Goal: Task Accomplishment & Management: Use online tool/utility

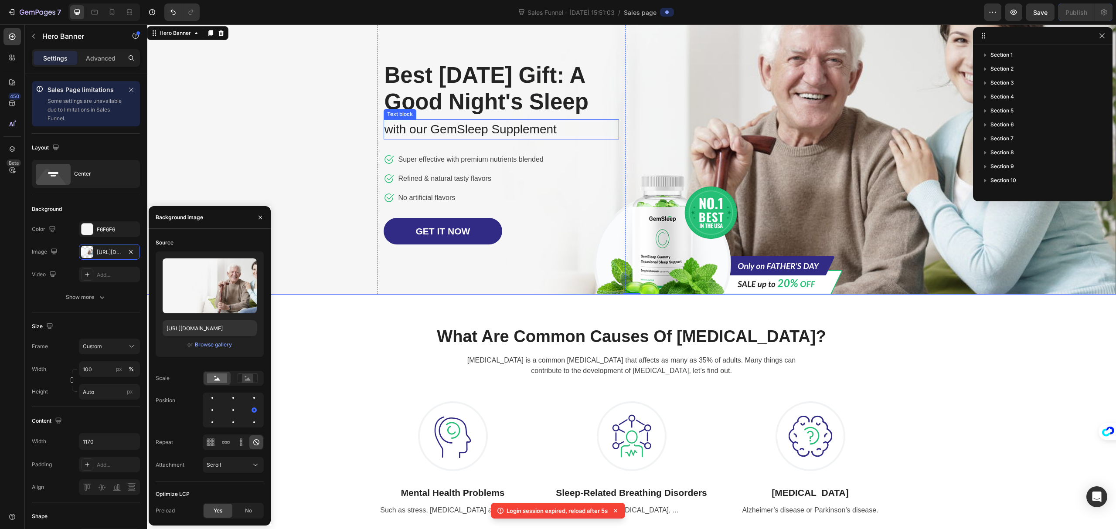
scroll to position [262, 0]
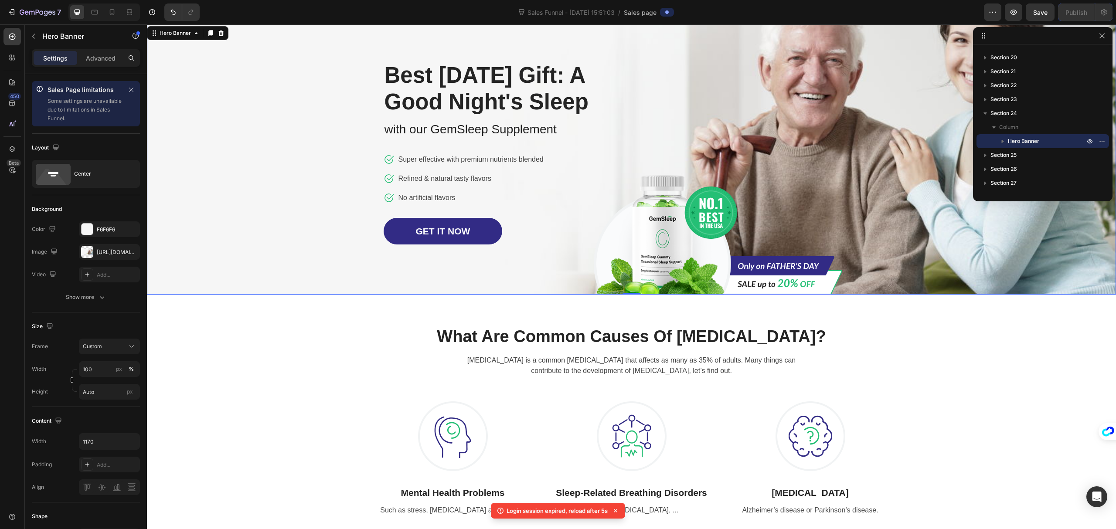
click at [105, 13] on div at bounding box center [104, 11] width 72 height 17
click at [109, 13] on icon at bounding box center [112, 12] width 9 height 9
type input "1200"
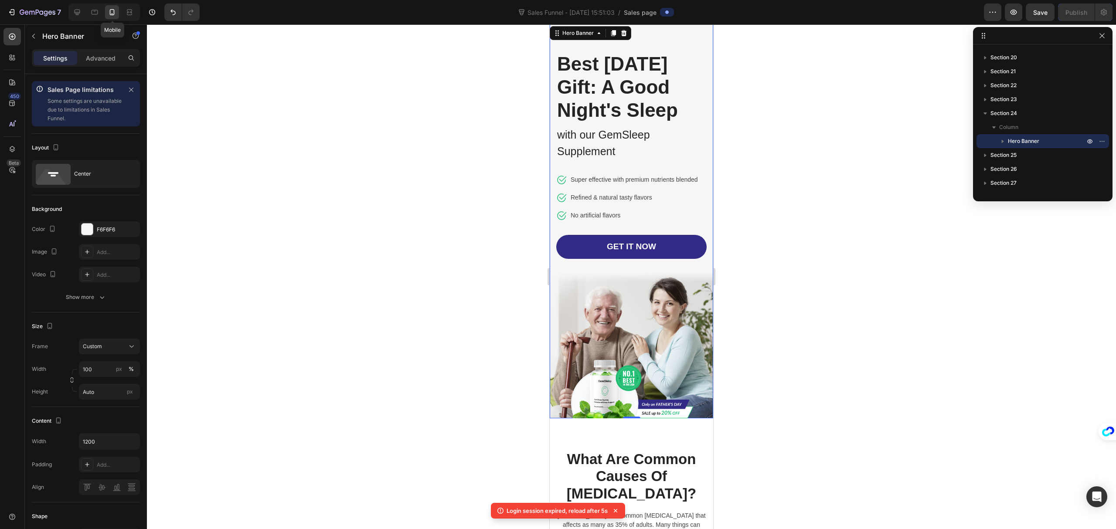
scroll to position [5949, 0]
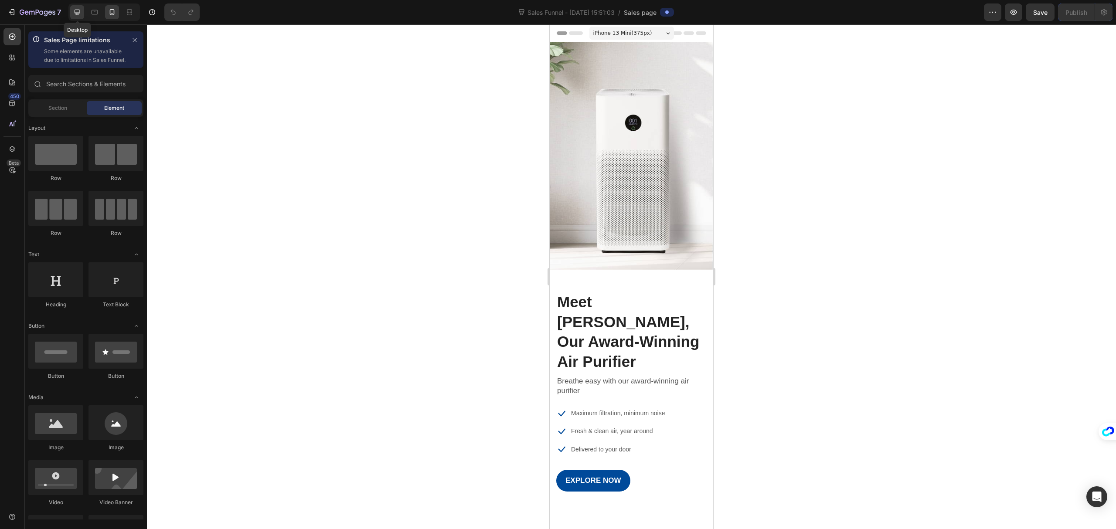
click at [78, 11] on icon at bounding box center [77, 12] width 9 height 9
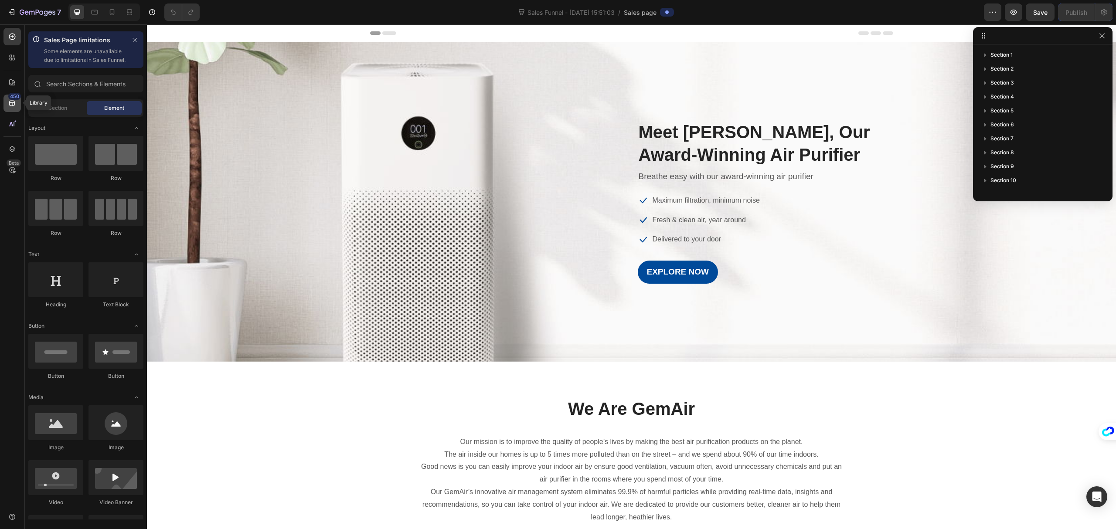
click at [9, 98] on div "450" at bounding box center [14, 96] width 13 height 7
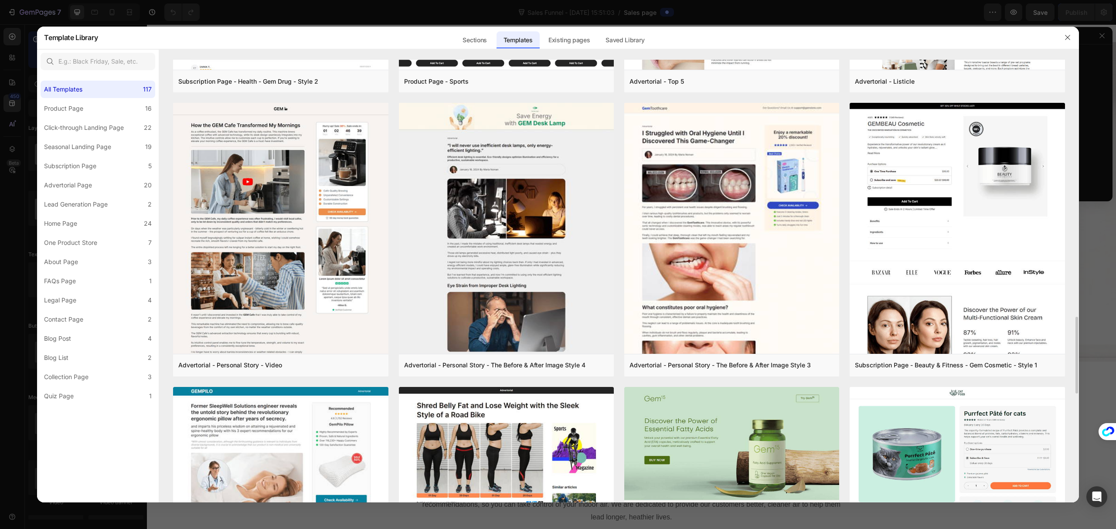
scroll to position [1268, 0]
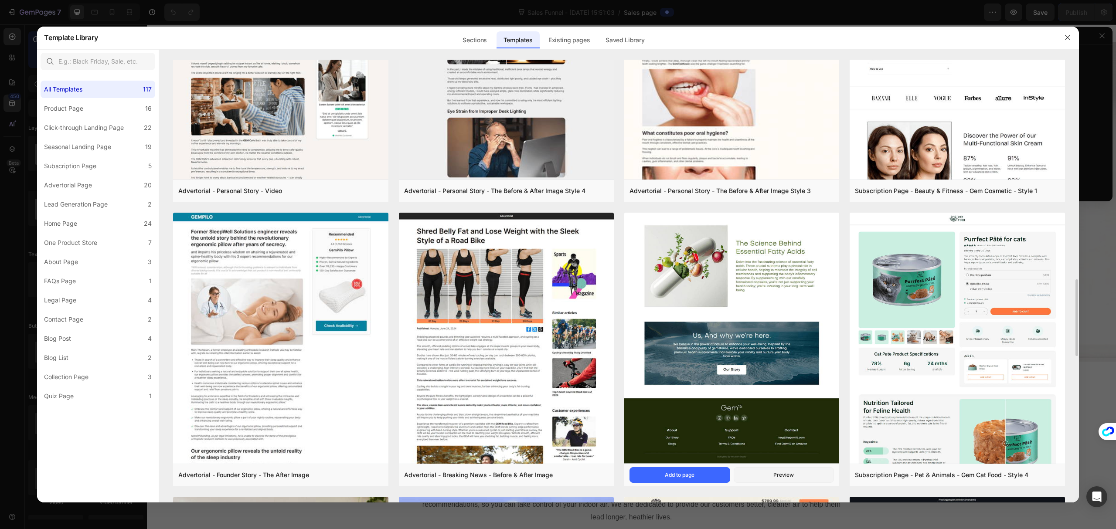
click at [729, 309] on img at bounding box center [731, 10] width 215 height 906
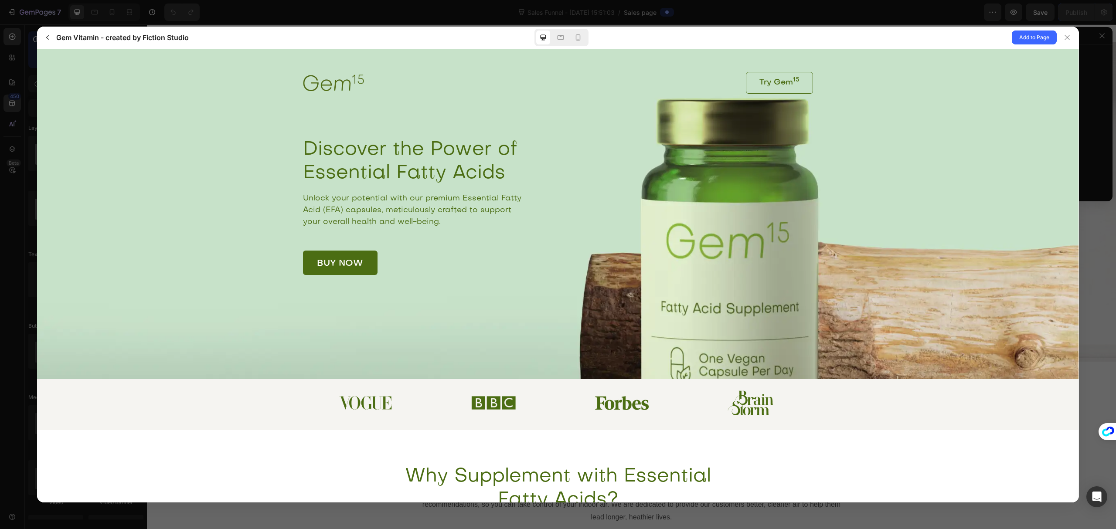
scroll to position [0, 0]
drag, startPoint x: 747, startPoint y: 215, endPoint x: 1022, endPoint y: 432, distance: 351.3
click at [1022, 432] on gp-row "Why Supplement with Essential Fatty Acids? Even with a balanced diet, many peop…" at bounding box center [558, 524] width 1042 height 188
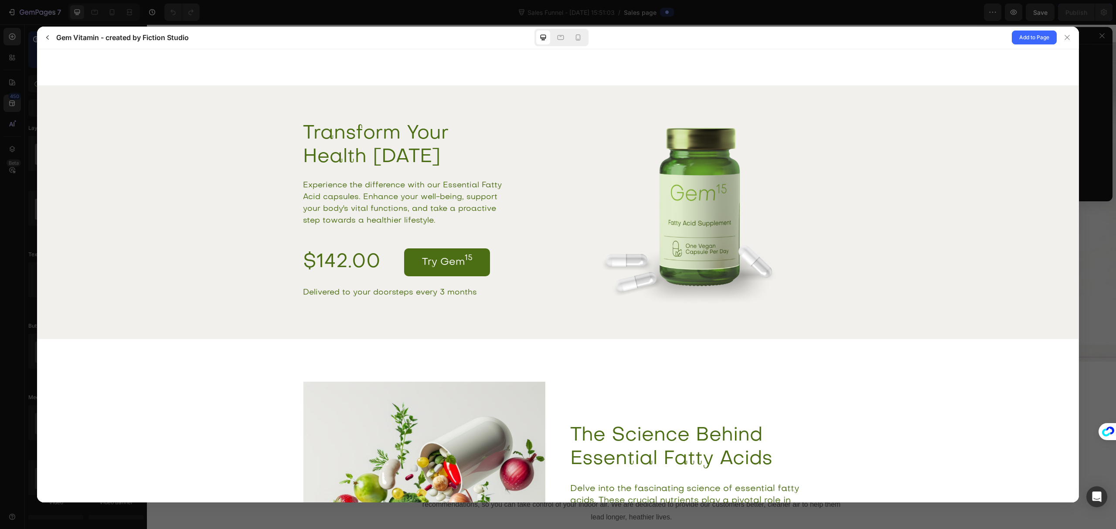
scroll to position [1458, 0]
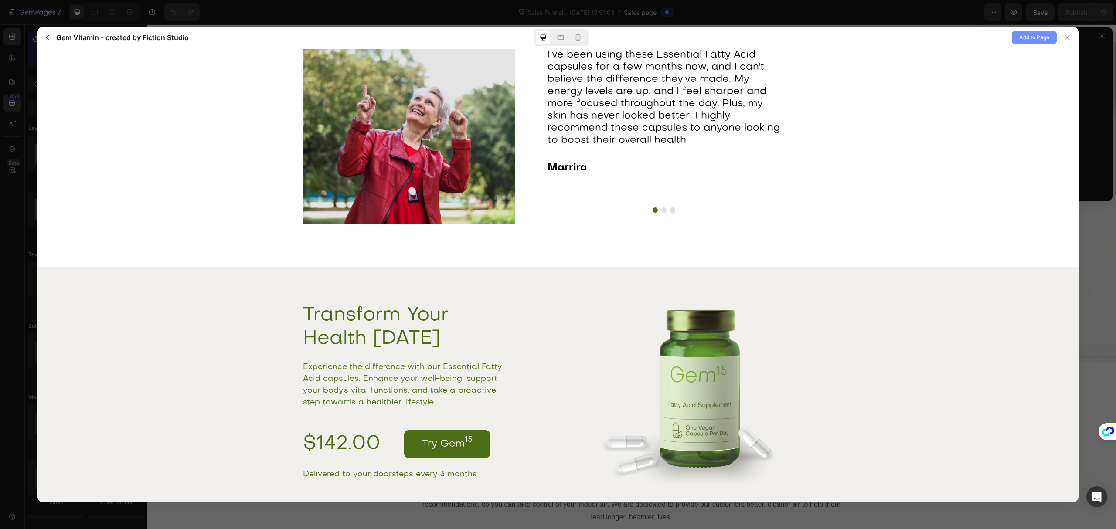
click at [1039, 44] on button "Add to Page" at bounding box center [1034, 38] width 45 height 14
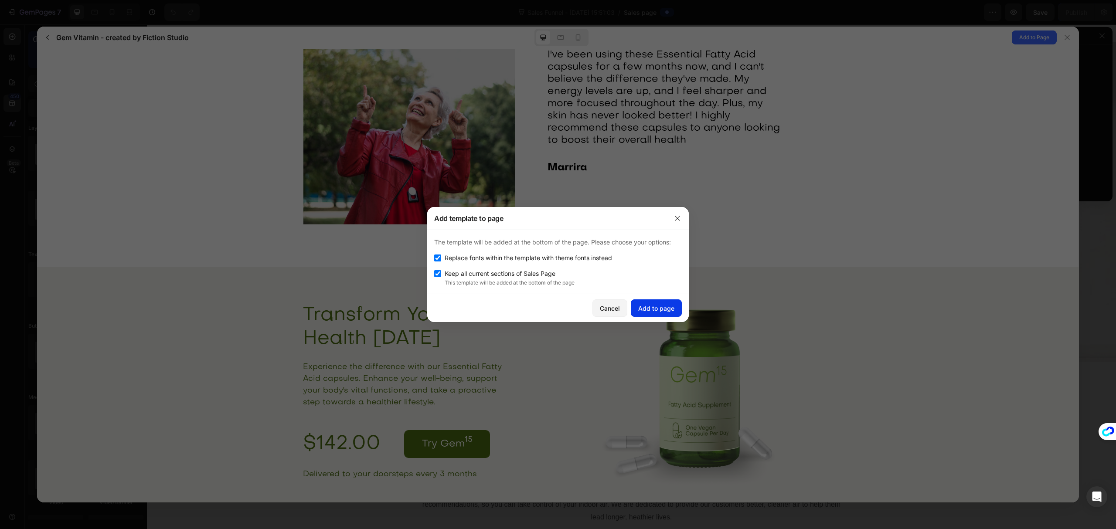
click at [666, 310] on div "Add to page" at bounding box center [656, 308] width 36 height 9
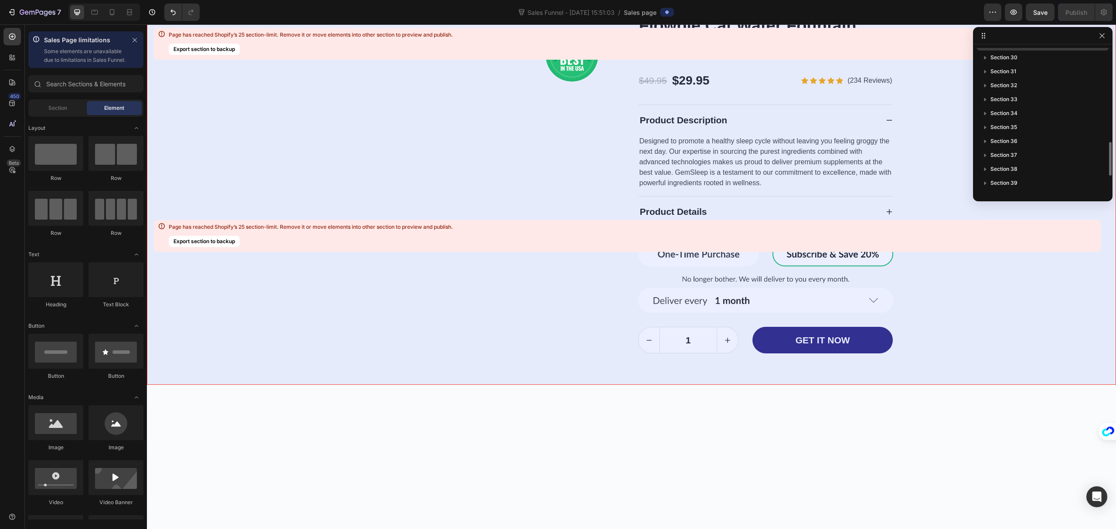
scroll to position [9881, 0]
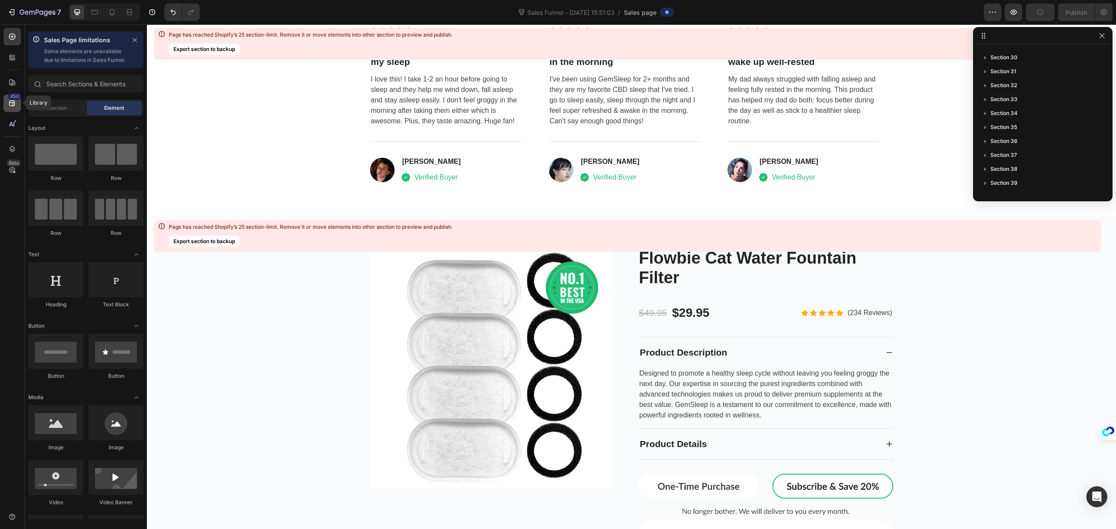
click at [11, 102] on icon at bounding box center [12, 103] width 9 height 9
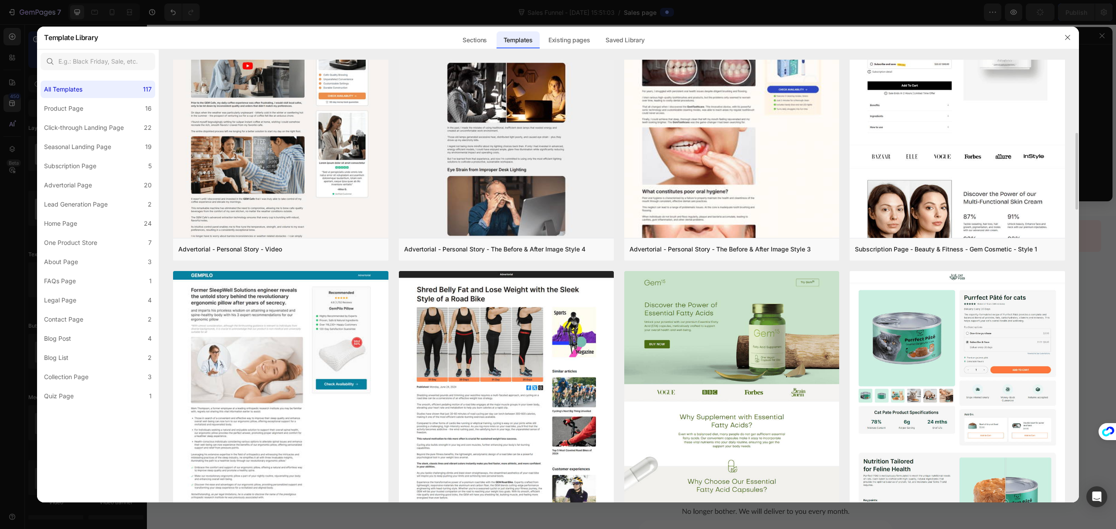
scroll to position [1268, 0]
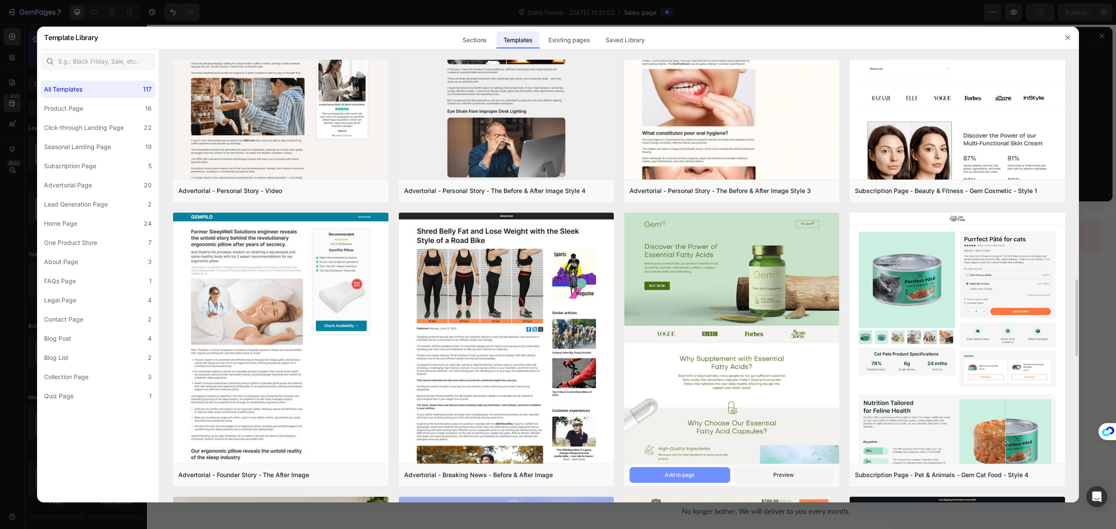
click at [714, 472] on button "Add to page" at bounding box center [680, 475] width 101 height 16
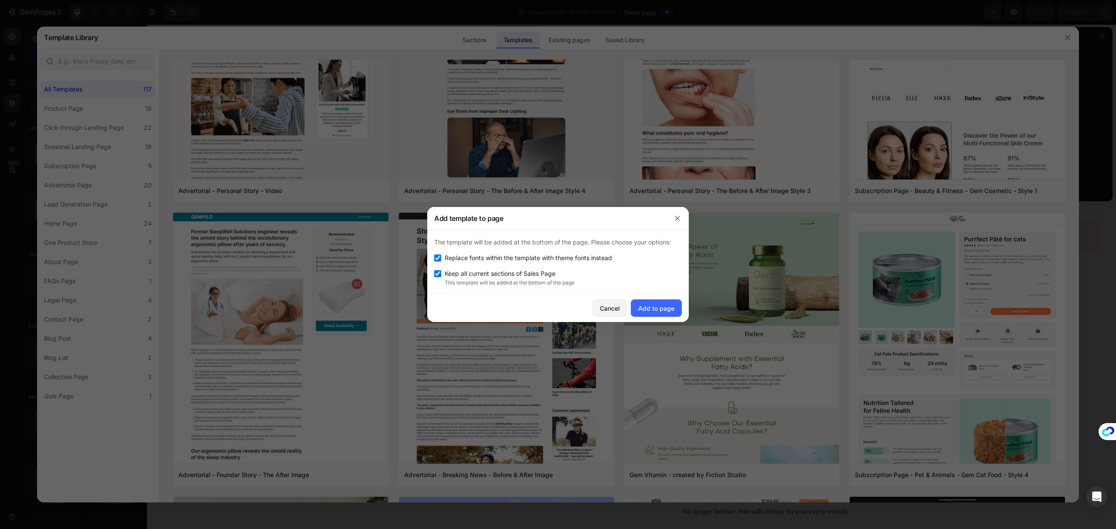
click at [478, 276] on span "Keep all current sections of Sales Page" at bounding box center [500, 274] width 111 height 10
checkbox input "false"
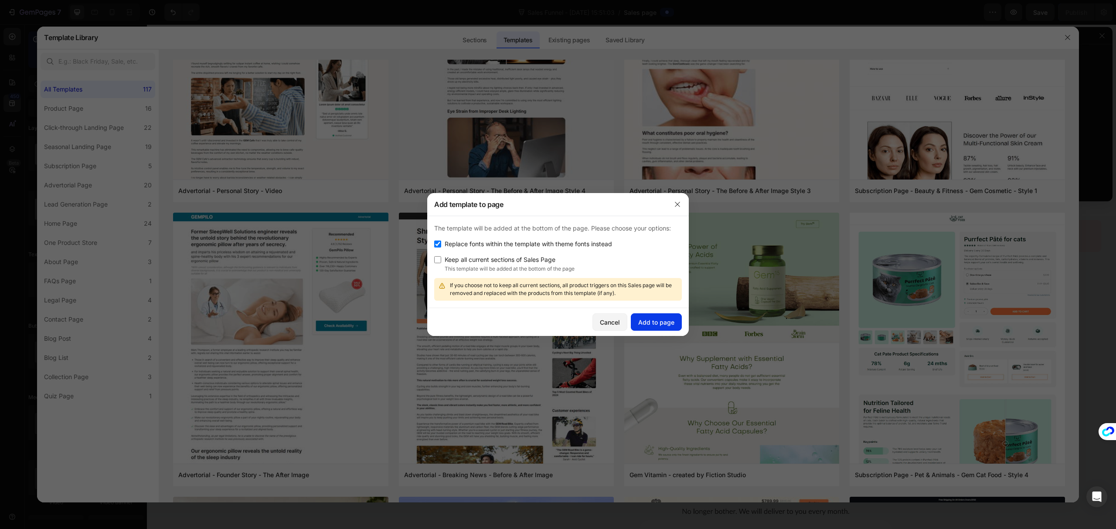
click at [672, 321] on div "Add to page" at bounding box center [656, 322] width 36 height 9
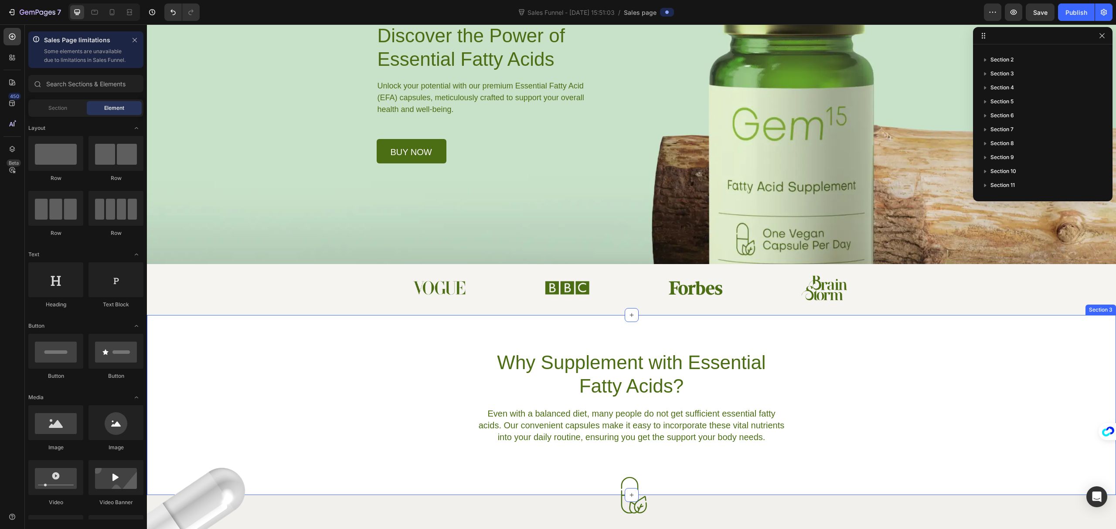
scroll to position [0, 0]
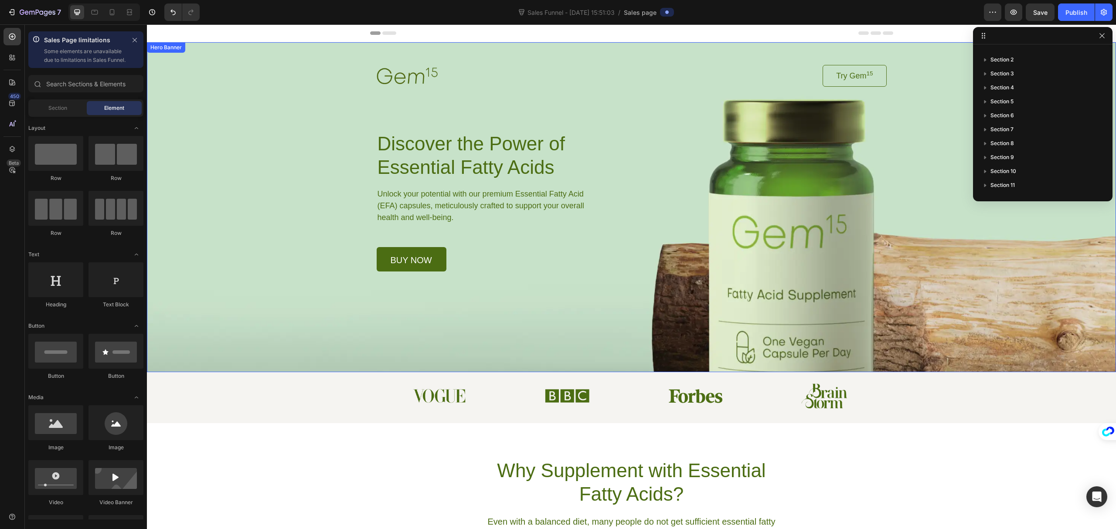
click at [435, 316] on div "Background Image" at bounding box center [631, 207] width 969 height 330
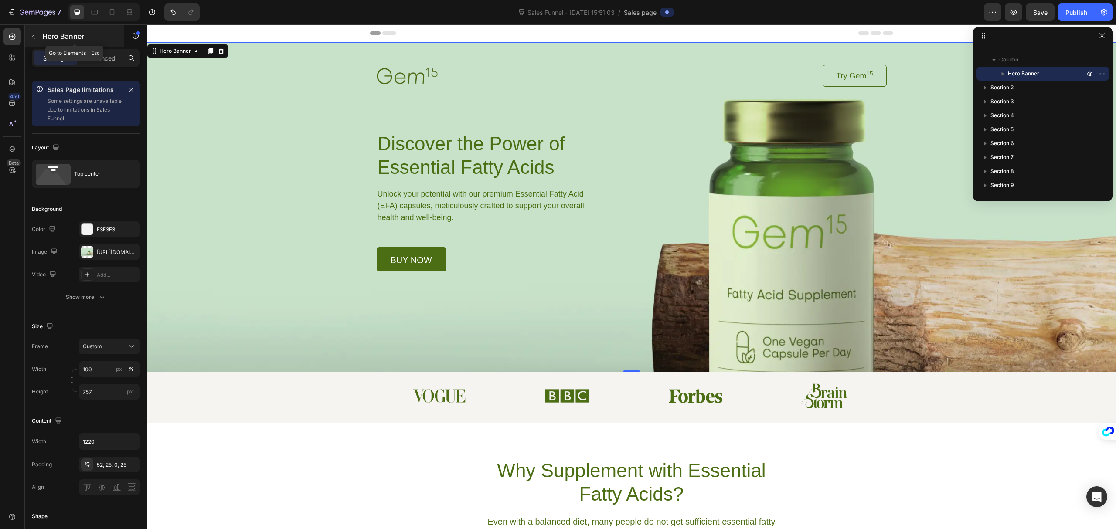
click at [39, 37] on button "button" at bounding box center [34, 36] width 14 height 14
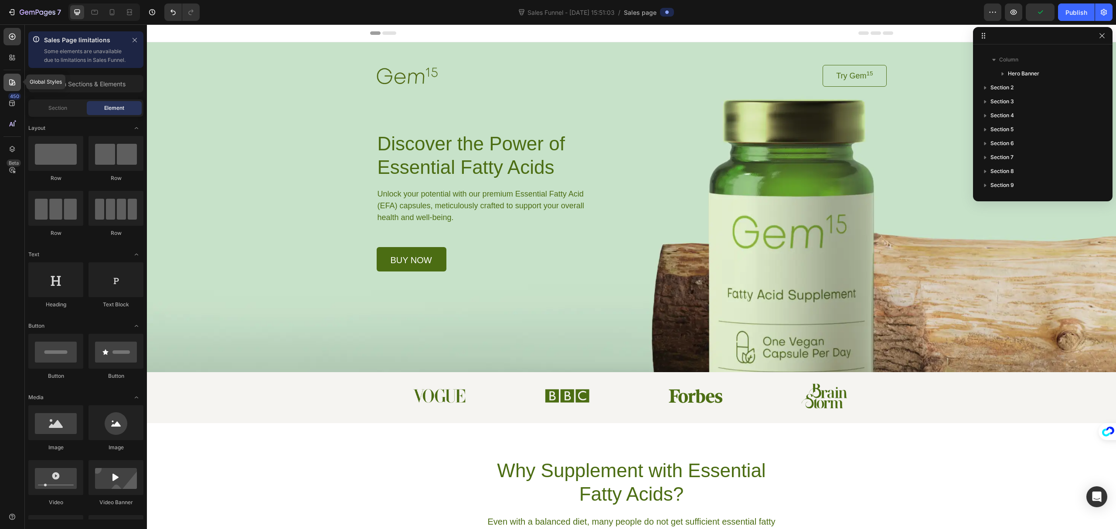
click at [11, 83] on icon at bounding box center [12, 82] width 9 height 9
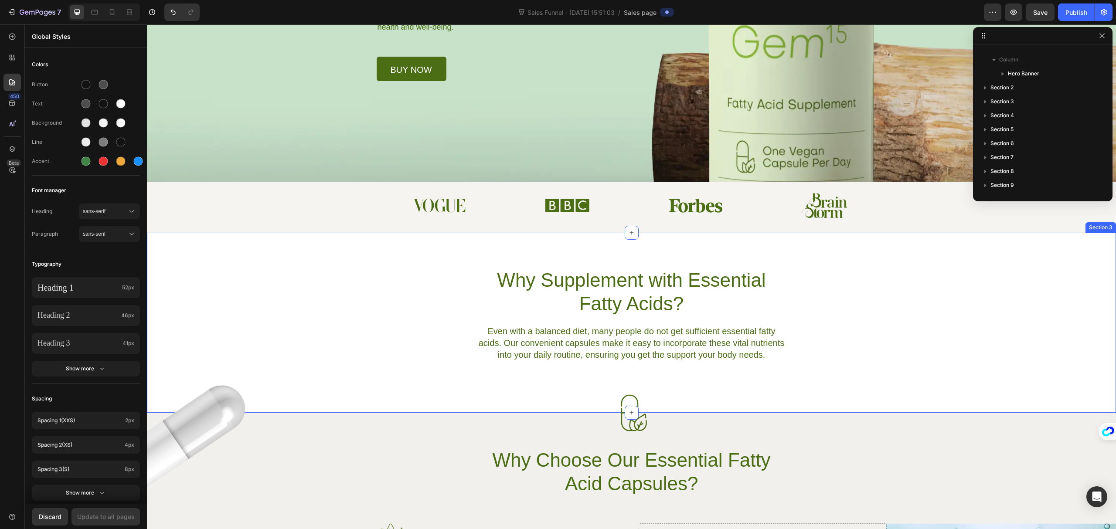
scroll to position [116, 0]
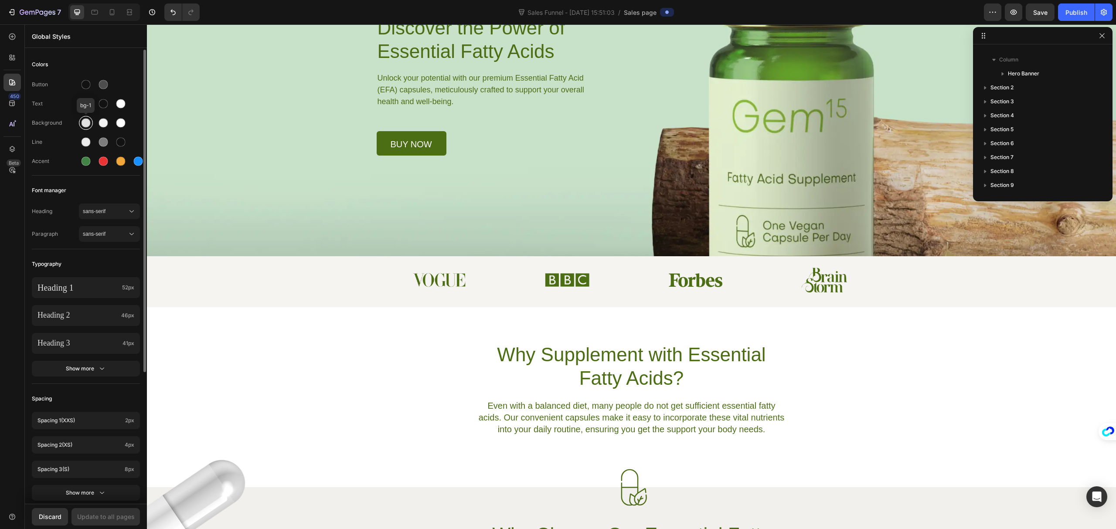
click at [86, 124] on div at bounding box center [86, 123] width 9 height 9
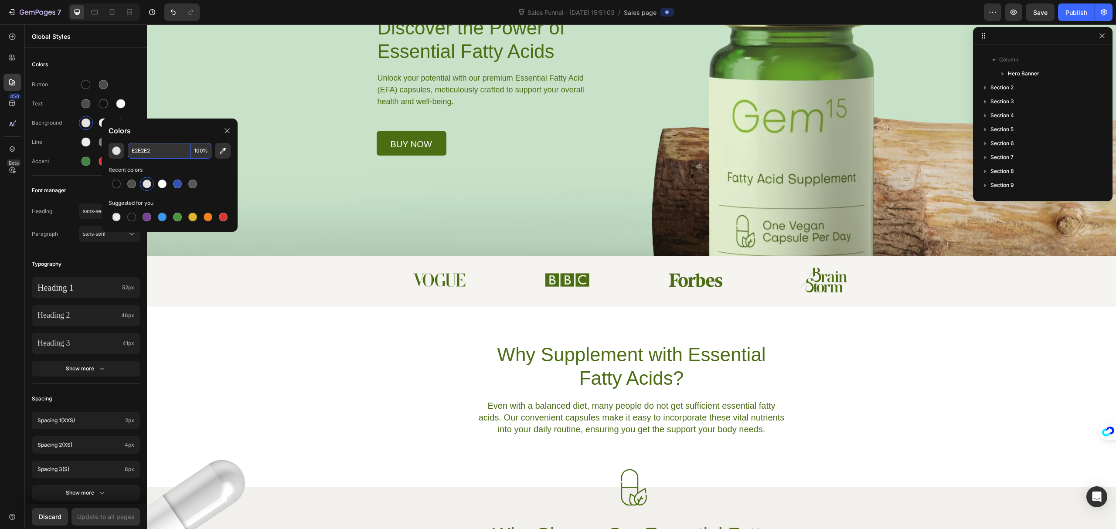
click at [177, 152] on input "E2E2E2" at bounding box center [159, 151] width 63 height 16
paste input "F7F9FA"
type input "F7F9FA"
click at [238, 243] on div "Background Image" at bounding box center [631, 91] width 969 height 330
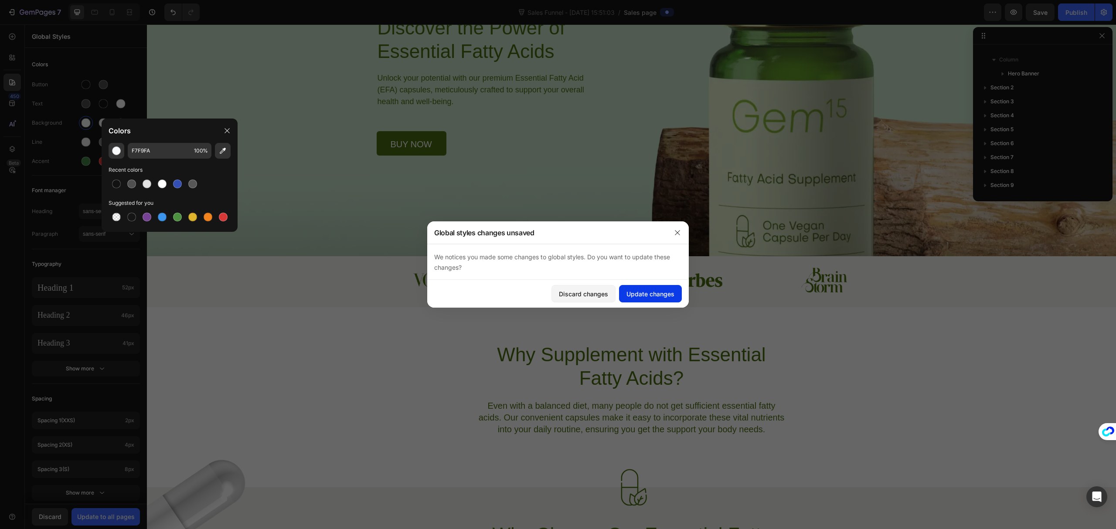
click at [667, 297] on div "Update changes" at bounding box center [651, 293] width 48 height 9
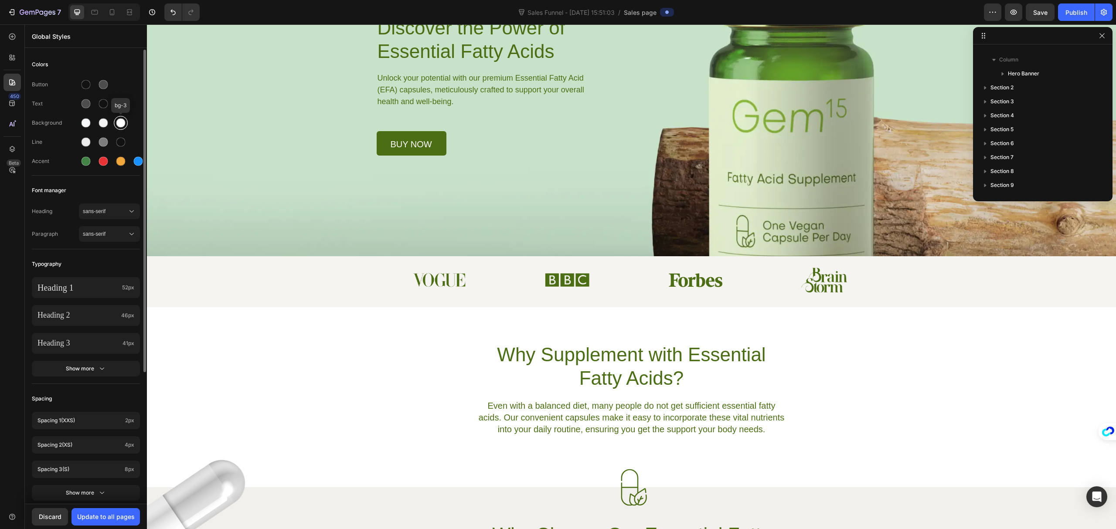
click at [120, 126] on div at bounding box center [120, 123] width 9 height 9
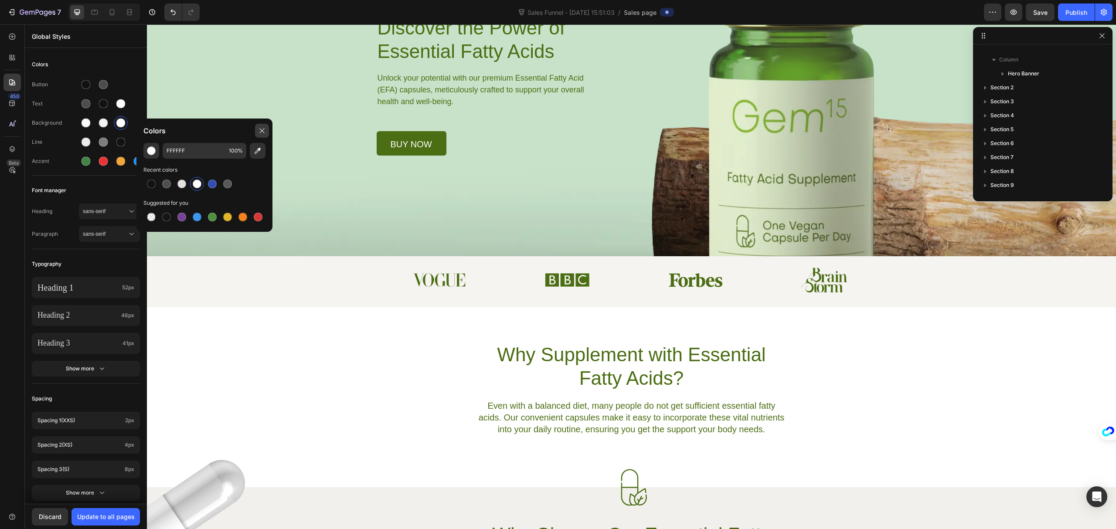
click at [257, 128] on div at bounding box center [262, 131] width 14 height 14
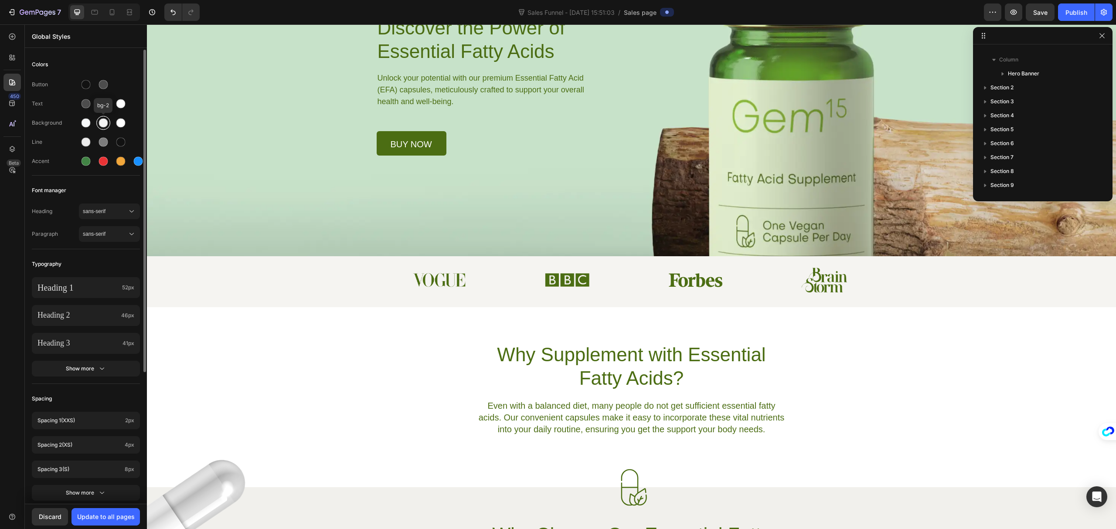
click at [100, 125] on div at bounding box center [103, 123] width 9 height 9
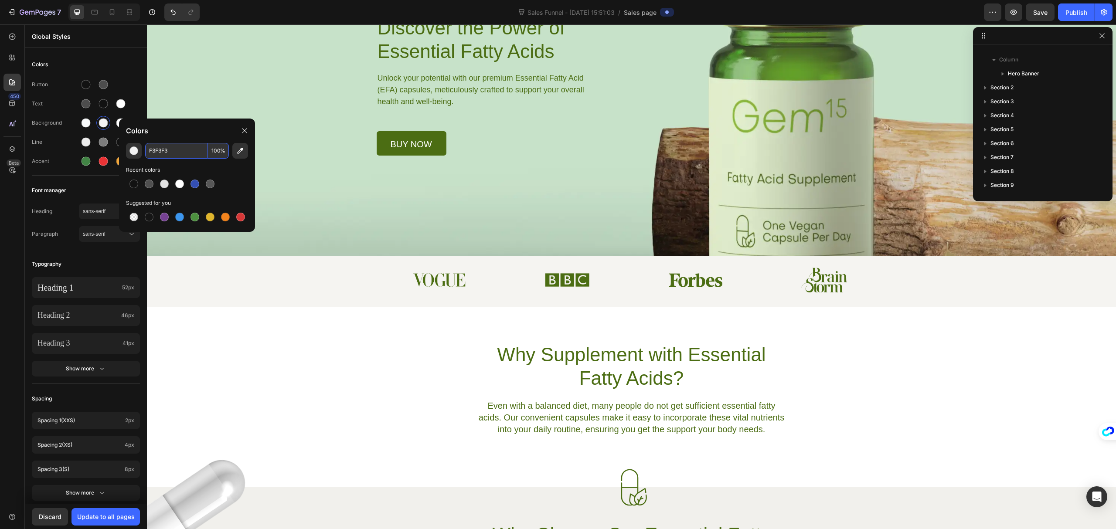
click at [191, 150] on input "F3F3F3" at bounding box center [176, 151] width 63 height 16
paste input "7F9FA"
type input "F7F9FA"
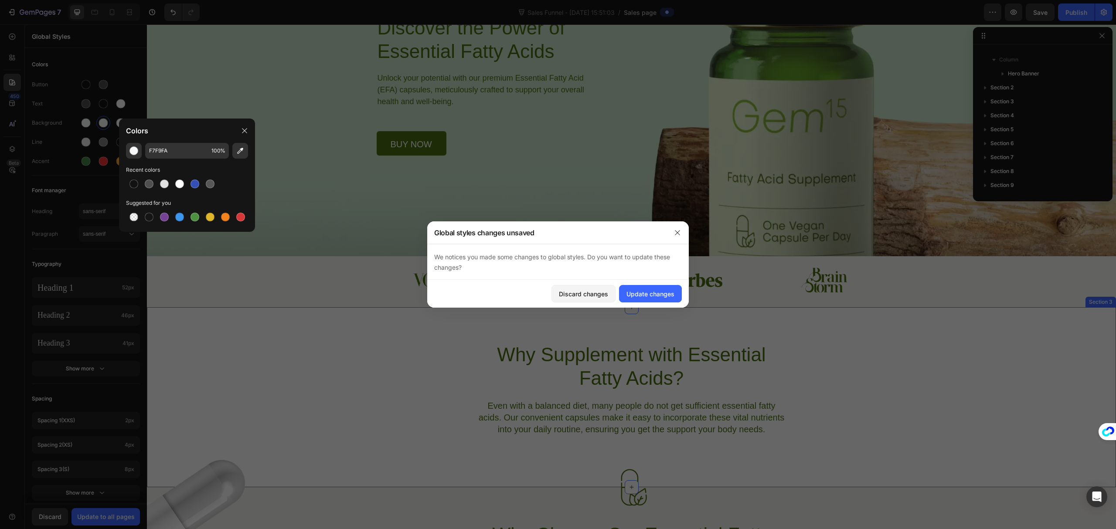
click at [370, 320] on div "Why Supplement with Essential Fatty Acids? Heading Even with a balanced diet, m…" at bounding box center [631, 397] width 969 height 180
click at [661, 295] on div "Update changes" at bounding box center [651, 293] width 48 height 9
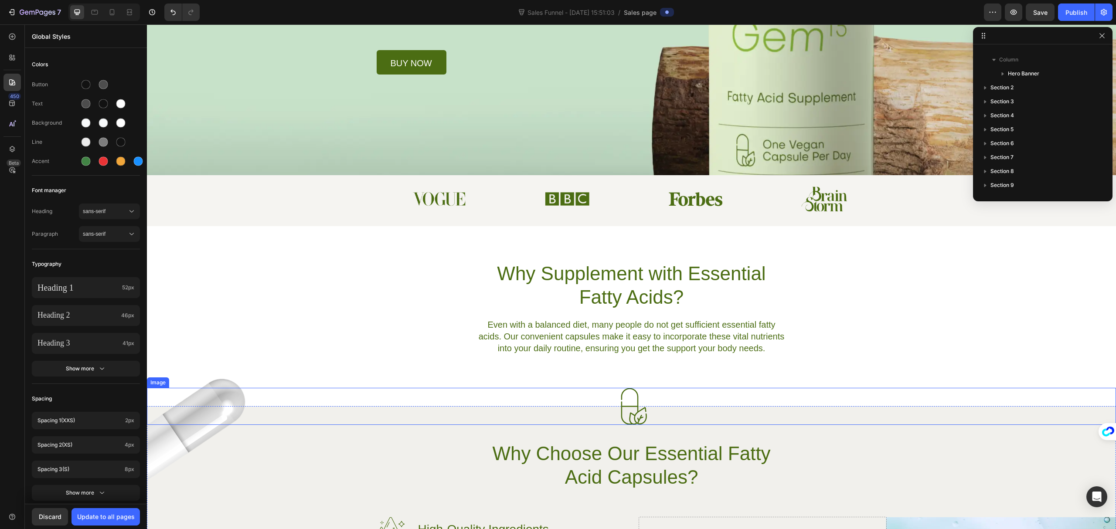
scroll to position [0, 0]
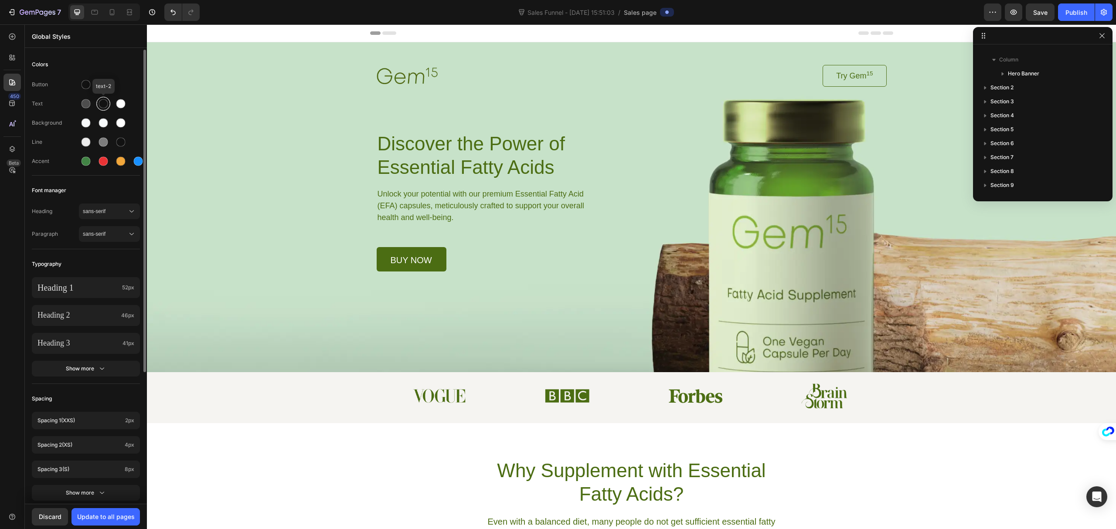
click at [100, 104] on div at bounding box center [103, 103] width 9 height 9
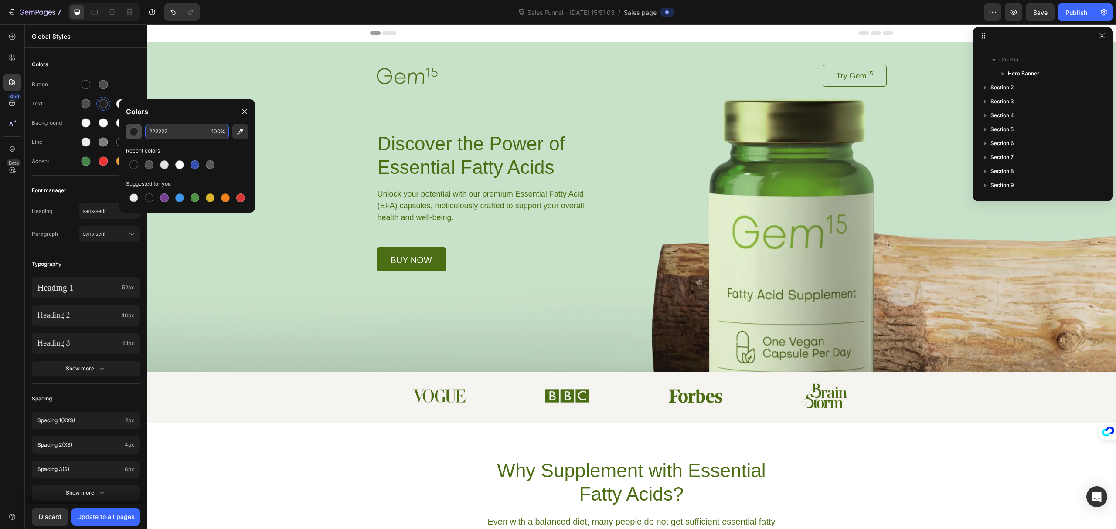
type input "222222"
click at [134, 131] on div "button" at bounding box center [133, 131] width 9 height 9
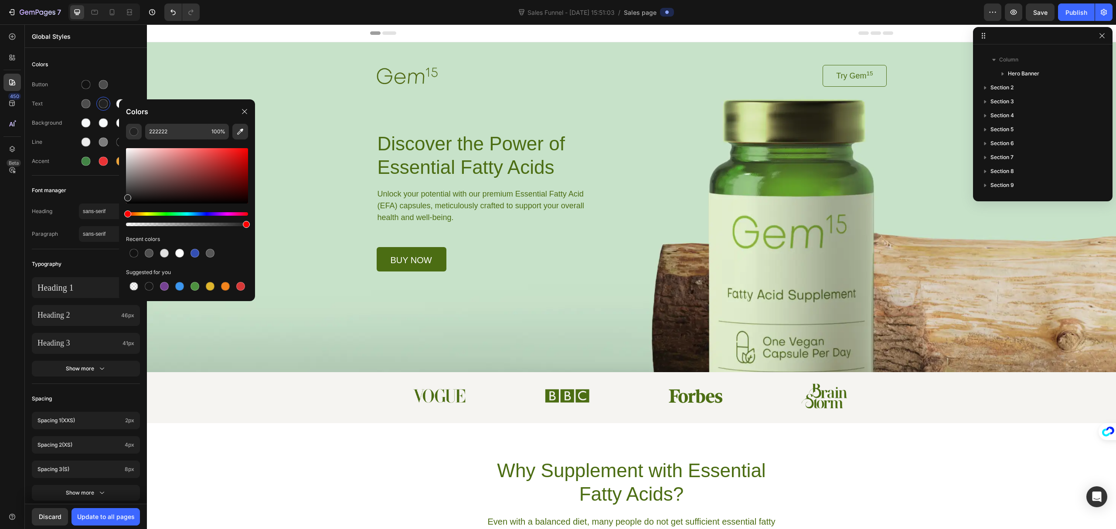
click at [187, 107] on div "Colors" at bounding box center [187, 111] width 136 height 24
click at [245, 110] on icon at bounding box center [244, 111] width 7 height 7
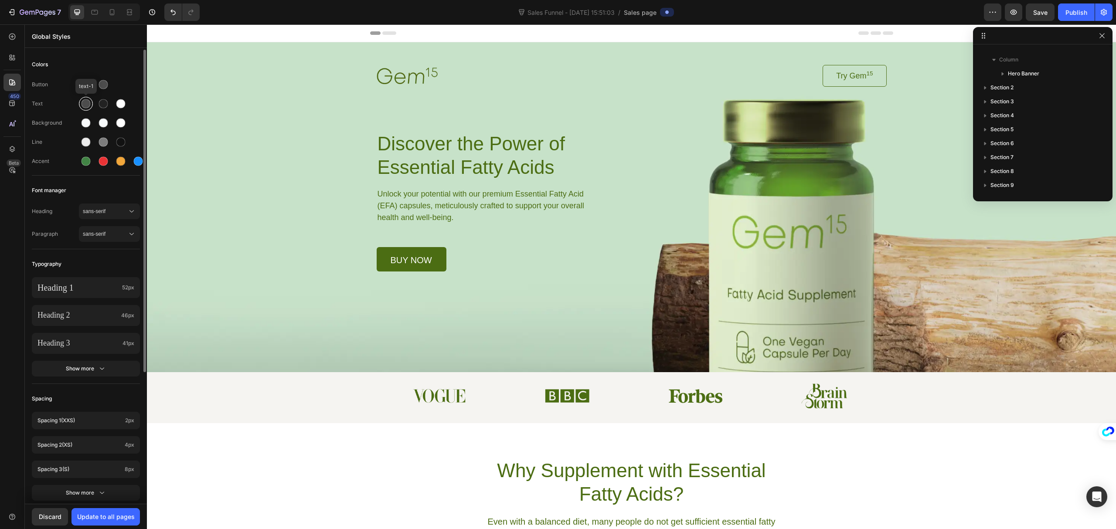
click at [88, 106] on div at bounding box center [86, 103] width 9 height 9
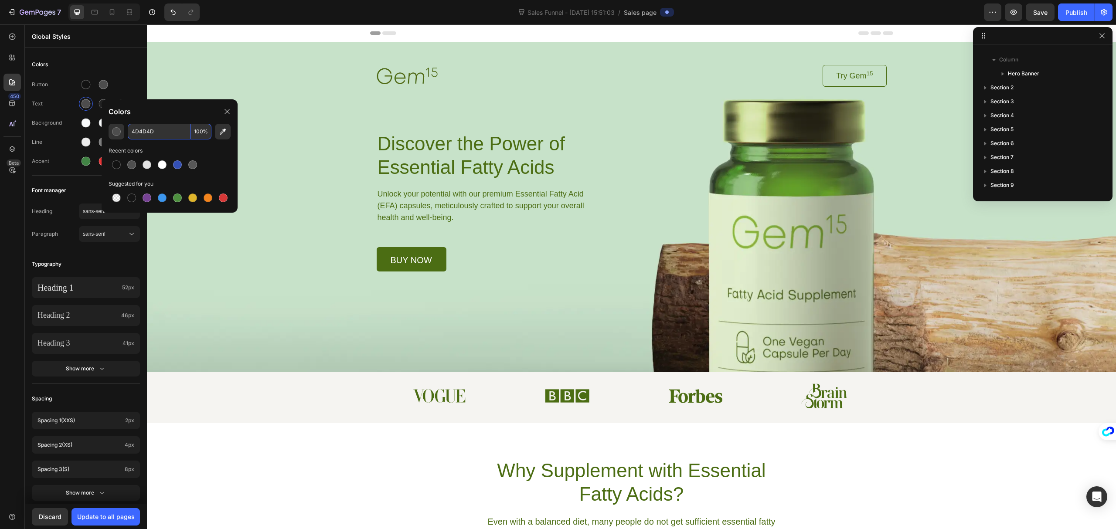
click at [166, 135] on input "4D4D4D" at bounding box center [159, 132] width 63 height 16
type input "555555"
click at [190, 92] on div "Background Image" at bounding box center [631, 207] width 969 height 330
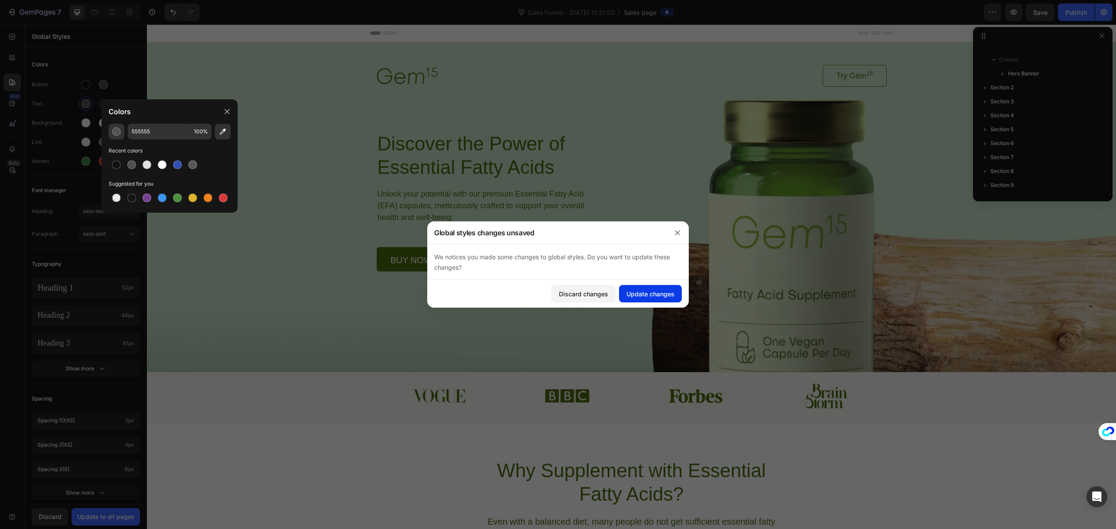
click at [667, 294] on div "Update changes" at bounding box center [651, 293] width 48 height 9
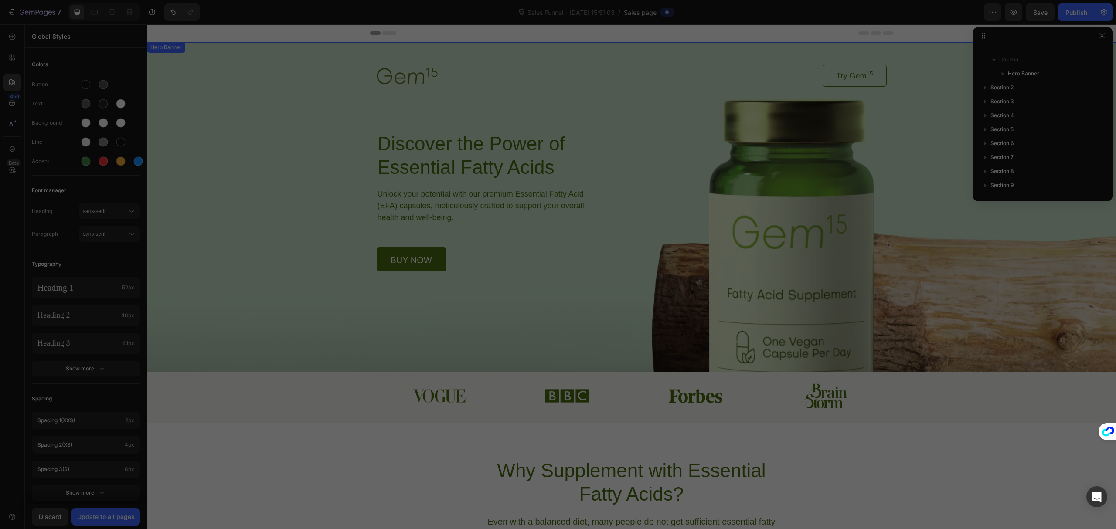
click at [809, 311] on div "Background Image" at bounding box center [631, 207] width 969 height 330
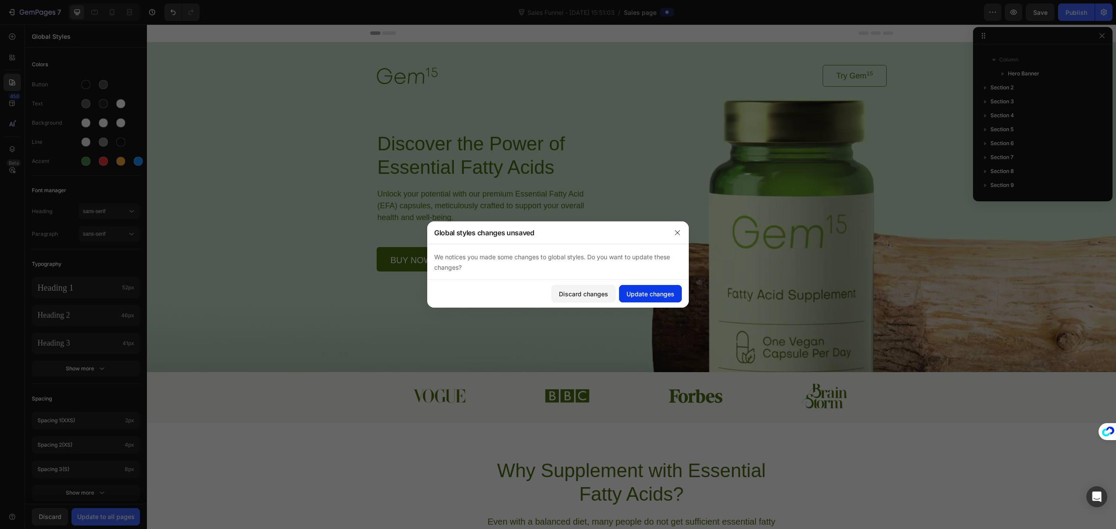
click at [647, 295] on div "Update changes" at bounding box center [651, 293] width 48 height 9
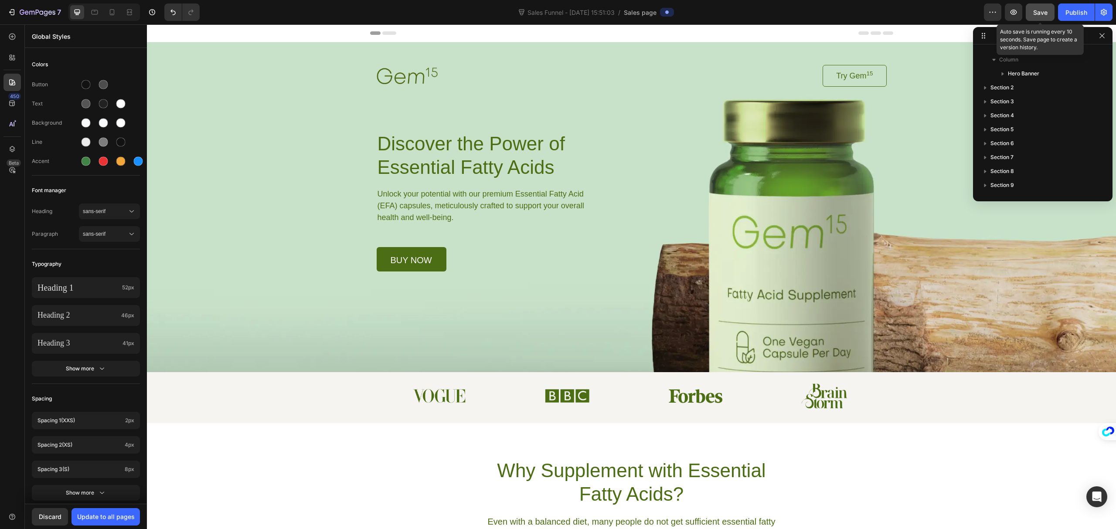
click at [1042, 10] on span "Save" at bounding box center [1040, 12] width 14 height 7
click at [786, 322] on div "Background Image" at bounding box center [631, 207] width 969 height 330
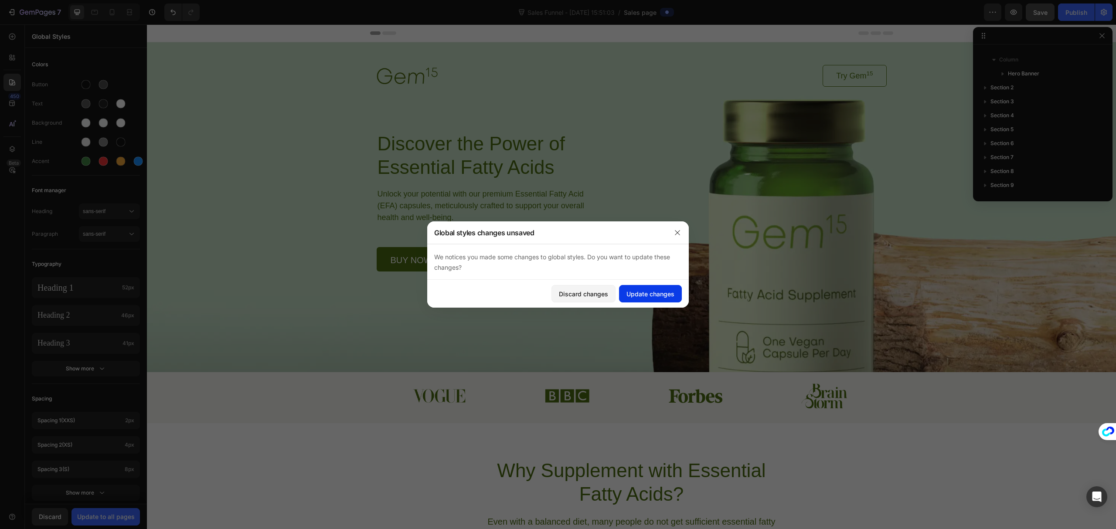
click at [649, 293] on div "Update changes" at bounding box center [651, 293] width 48 height 9
click at [835, 318] on div "Background Image" at bounding box center [631, 207] width 969 height 330
click at [655, 293] on div "Update changes" at bounding box center [651, 293] width 48 height 9
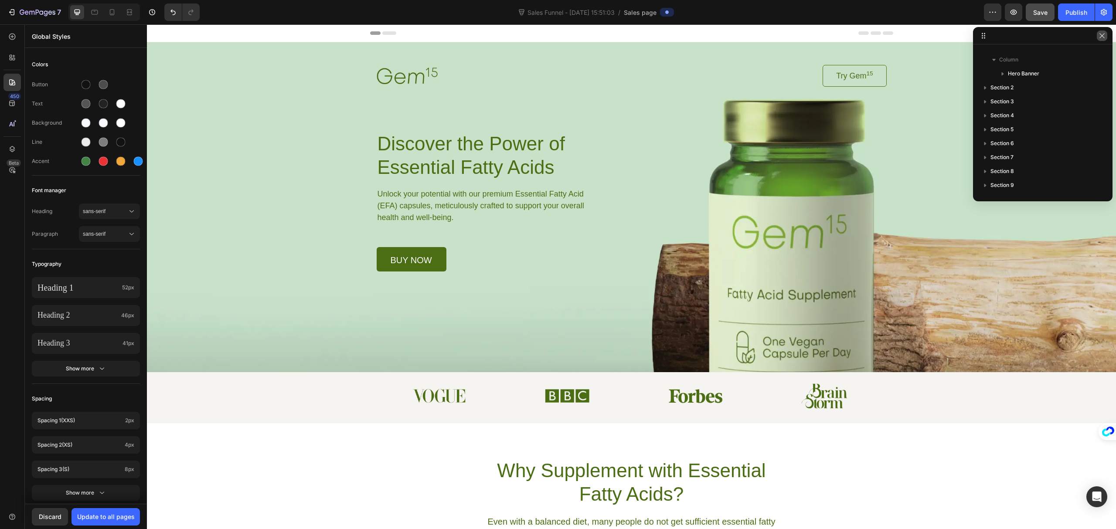
click at [1102, 32] on icon "button" at bounding box center [1102, 35] width 7 height 7
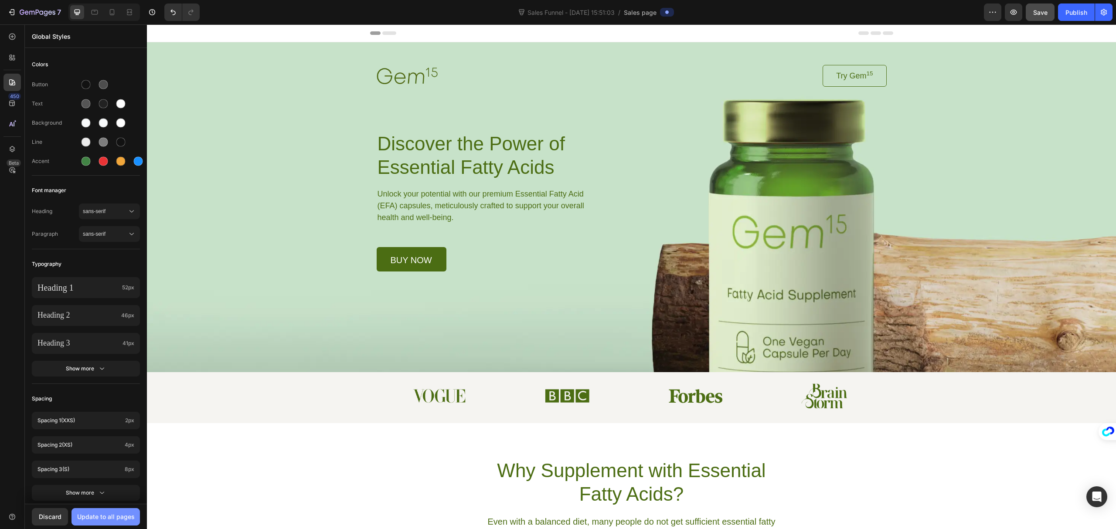
click at [124, 517] on div "Update to all pages" at bounding box center [106, 516] width 58 height 9
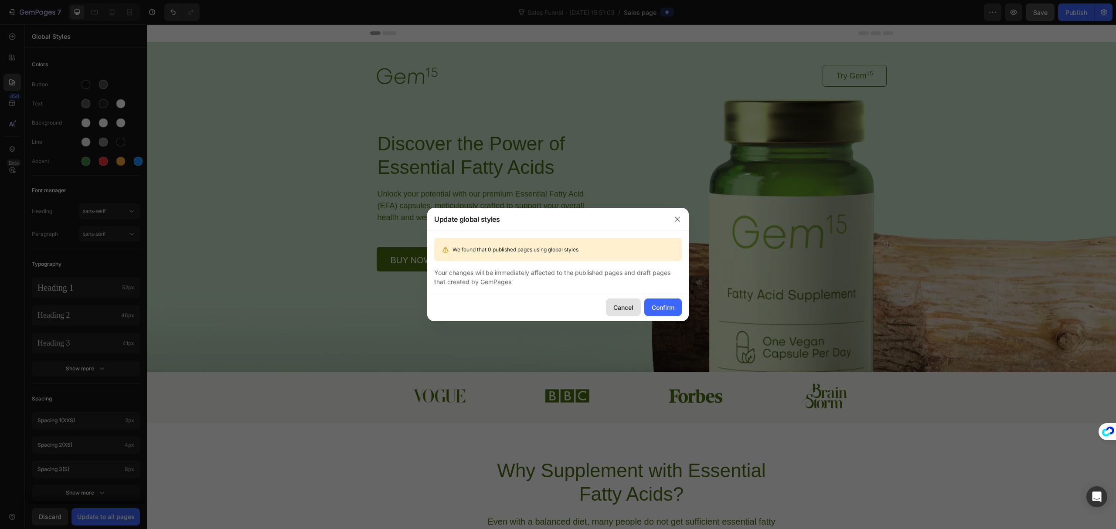
click at [620, 309] on div "Cancel" at bounding box center [623, 307] width 20 height 9
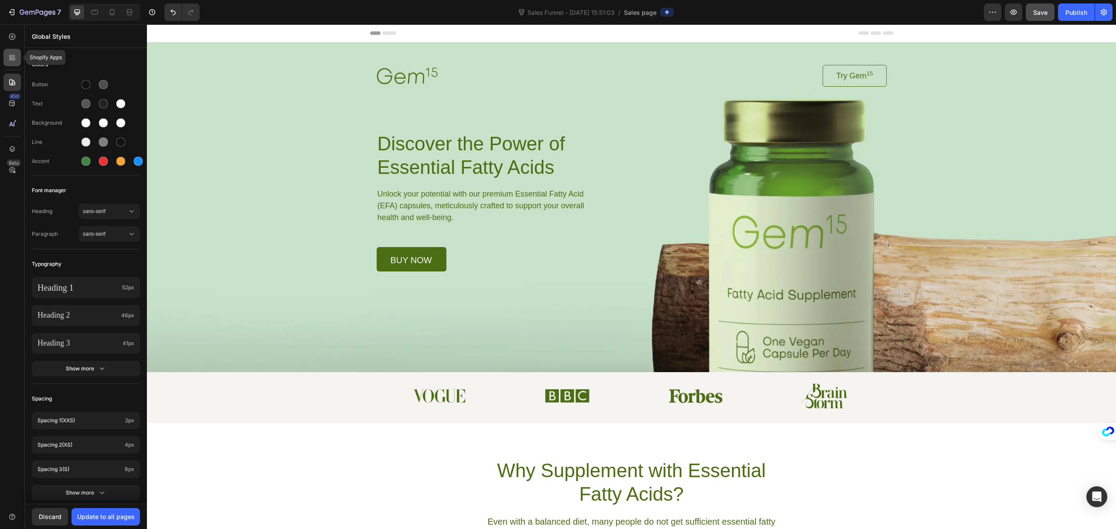
click at [11, 60] on icon at bounding box center [11, 59] width 3 height 3
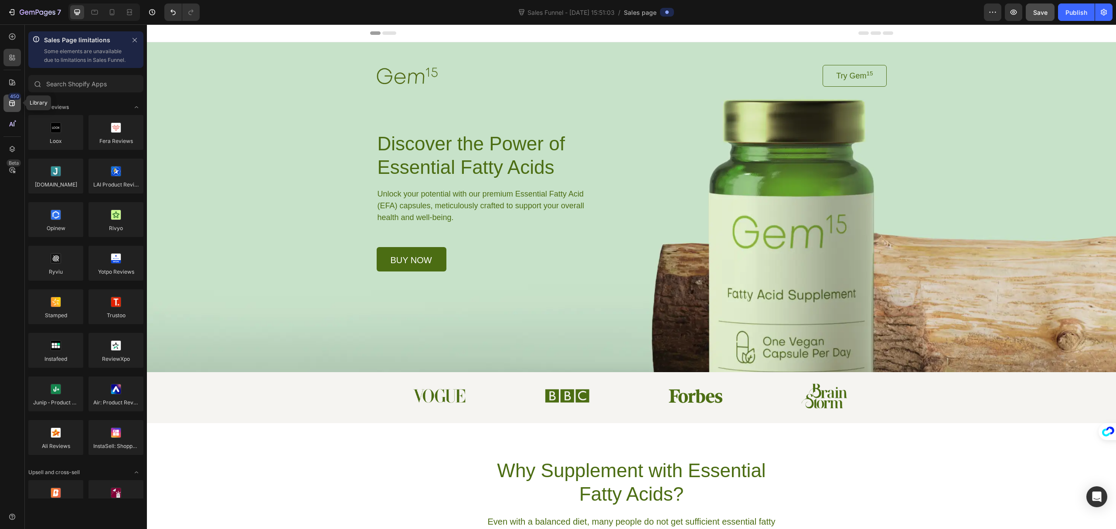
click at [11, 103] on icon at bounding box center [12, 103] width 9 height 9
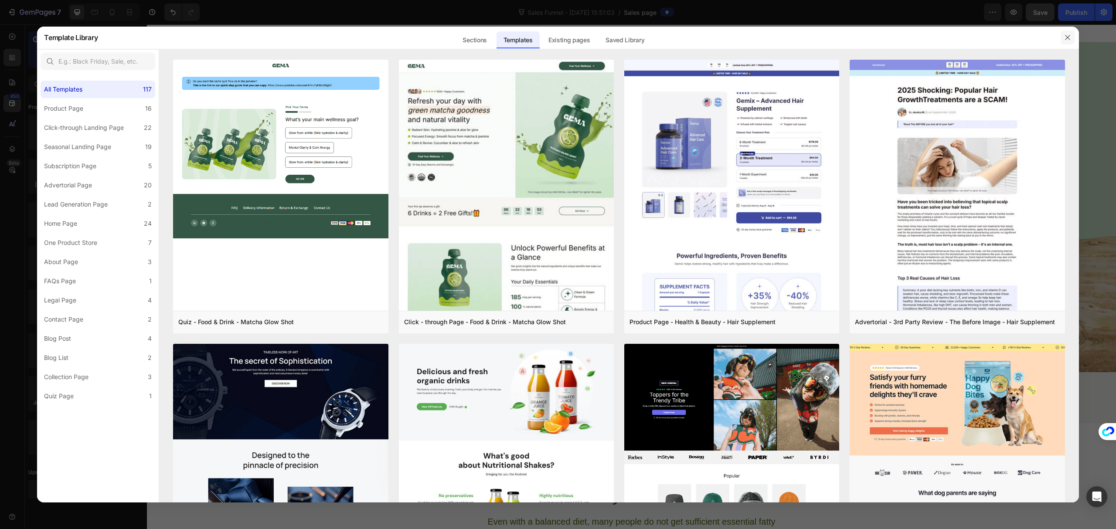
click at [1068, 37] on icon "button" at bounding box center [1067, 37] width 5 height 5
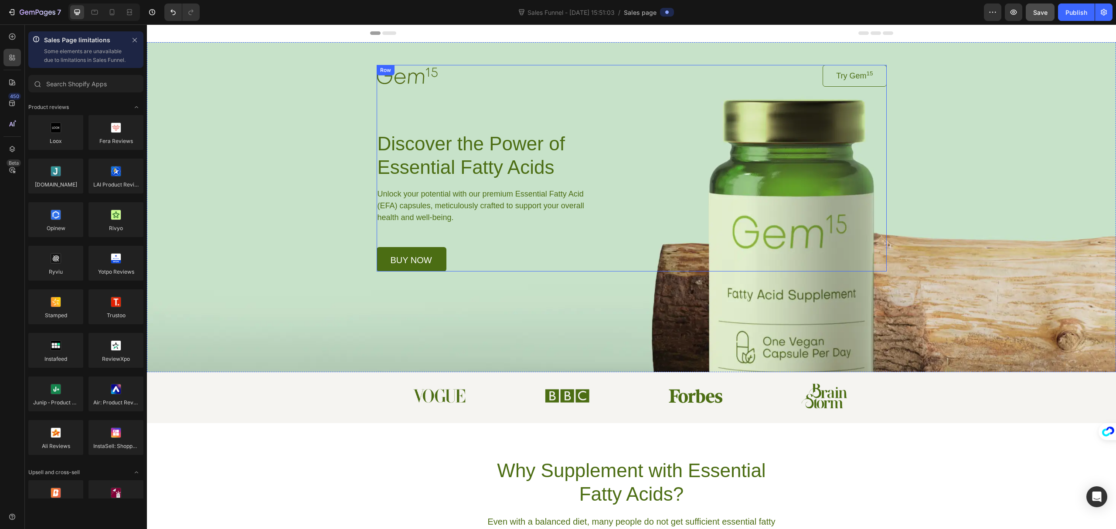
click at [721, 169] on div "Image Try Gem 15 Button Row Discover the Power of Essential Fatty Acids Heading…" at bounding box center [632, 168] width 510 height 207
click at [809, 311] on div "Background Image" at bounding box center [631, 207] width 969 height 330
click at [783, 300] on div "Background Image" at bounding box center [631, 207] width 969 height 330
click at [11, 39] on icon at bounding box center [12, 36] width 9 height 9
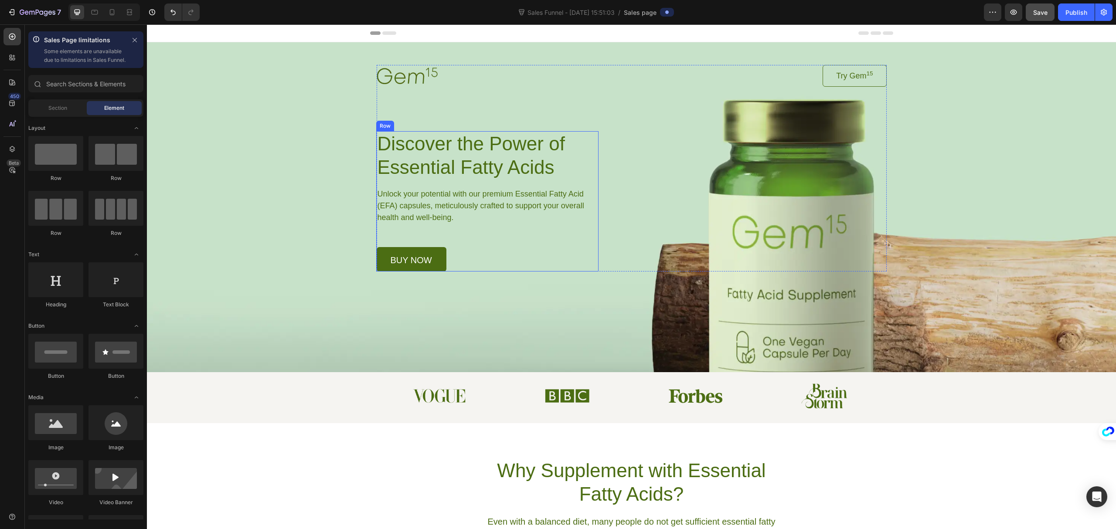
click at [689, 276] on div "Background Image" at bounding box center [631, 207] width 969 height 330
click at [441, 175] on h1 "Discover the Power of Essential Fatty Acids" at bounding box center [488, 155] width 222 height 49
click at [442, 164] on h1 "Discover the Power of Essential Fatty Acids" at bounding box center [488, 155] width 222 height 49
click at [11, 80] on icon at bounding box center [12, 82] width 9 height 9
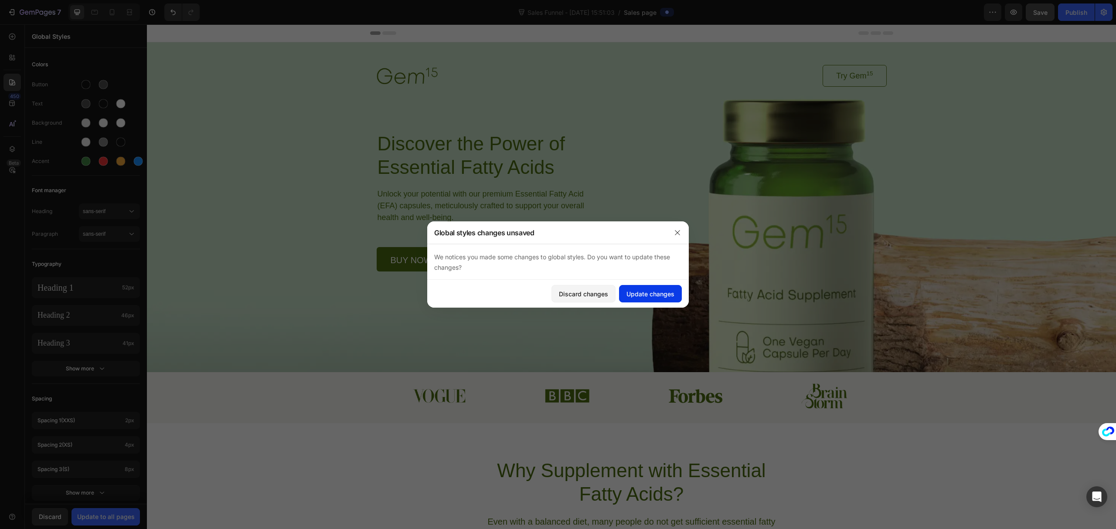
click at [662, 296] on div "Update changes" at bounding box center [651, 293] width 48 height 9
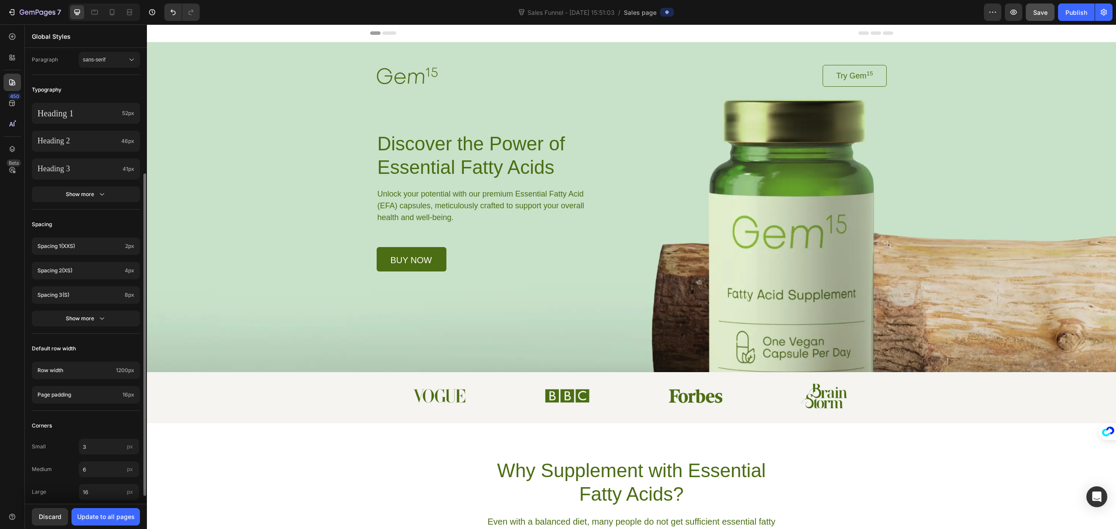
scroll to position [185, 0]
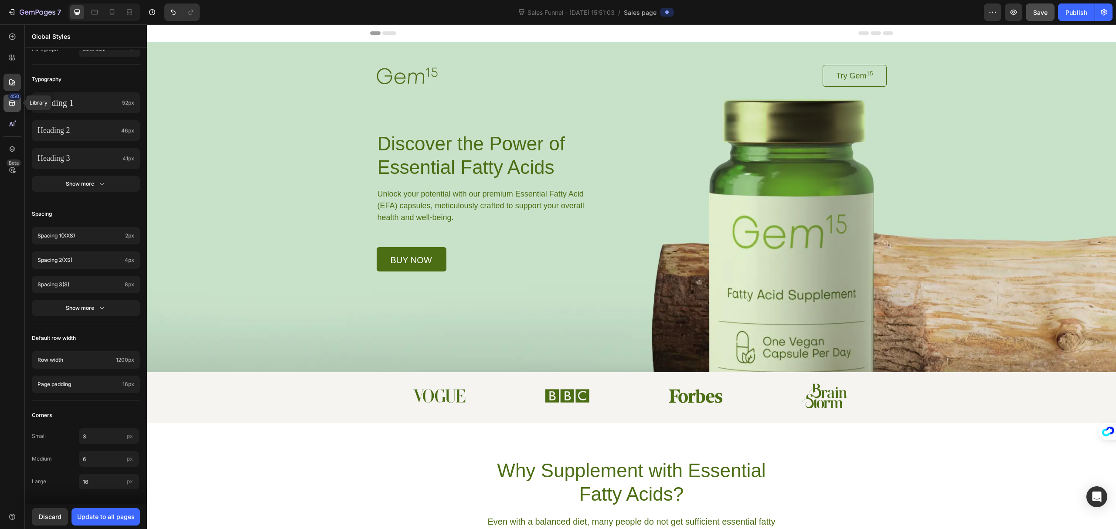
click at [9, 103] on icon at bounding box center [12, 104] width 6 height 6
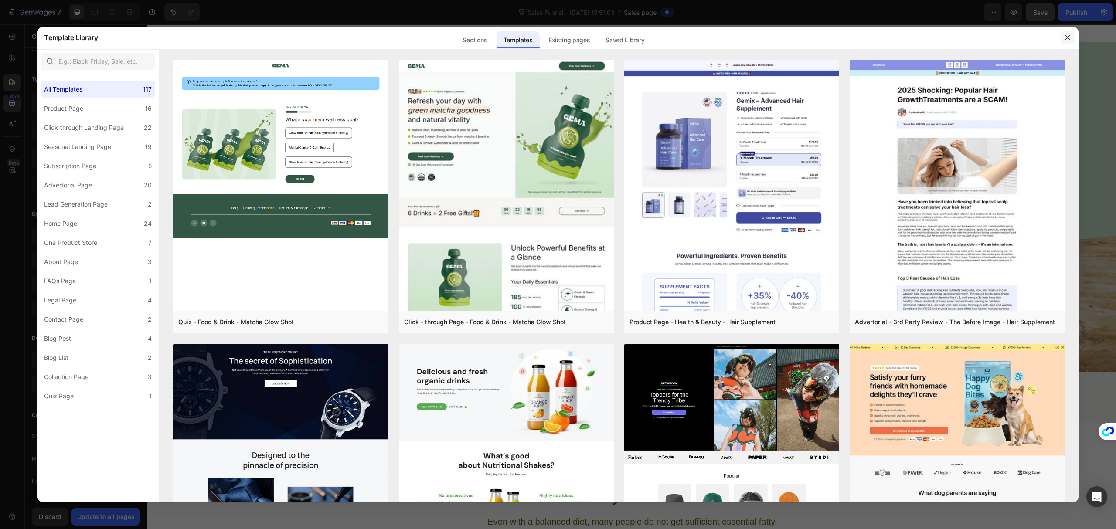
click at [1070, 38] on icon "button" at bounding box center [1067, 37] width 7 height 7
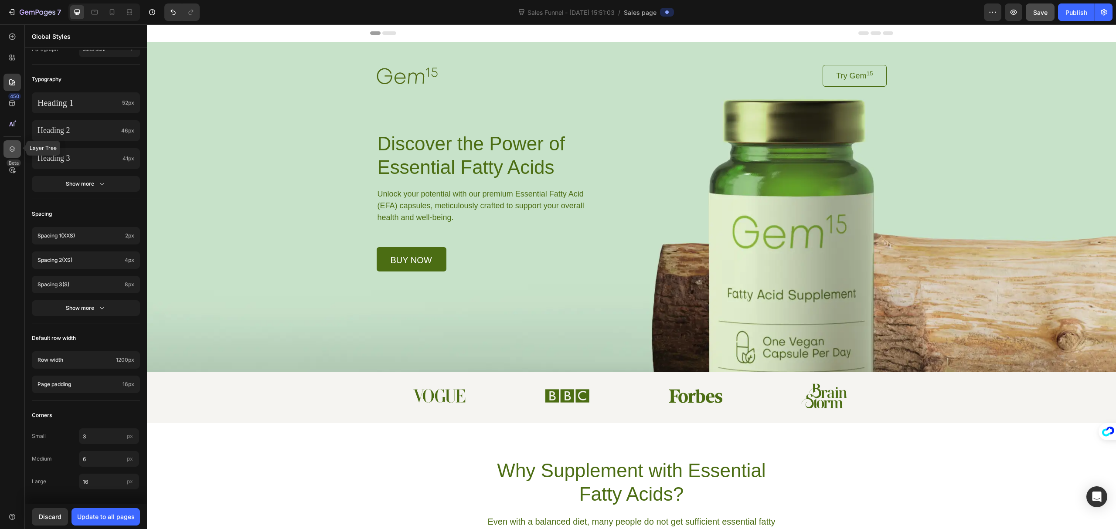
click at [11, 150] on icon at bounding box center [13, 149] width 6 height 6
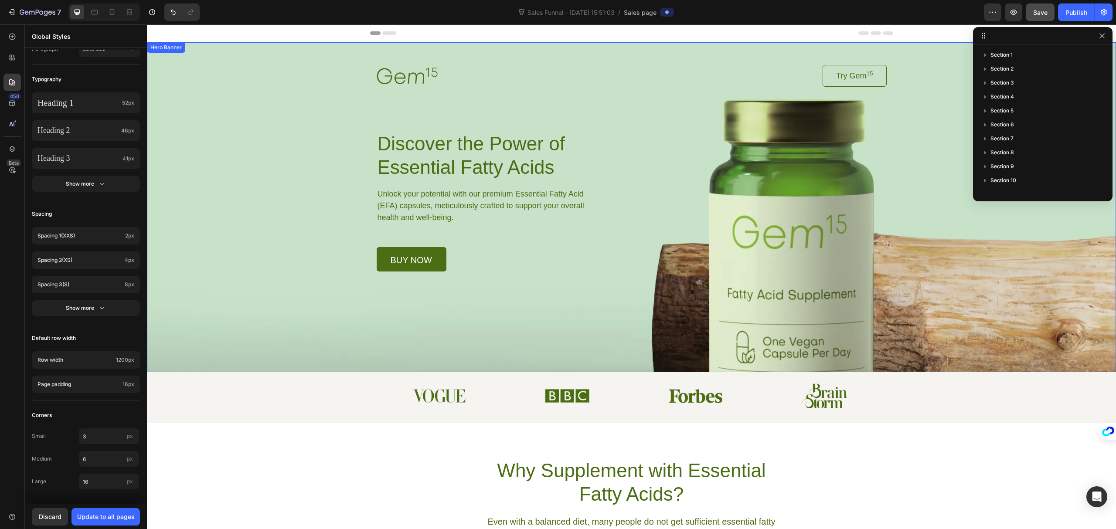
click at [773, 371] on div "Background Image" at bounding box center [631, 207] width 969 height 330
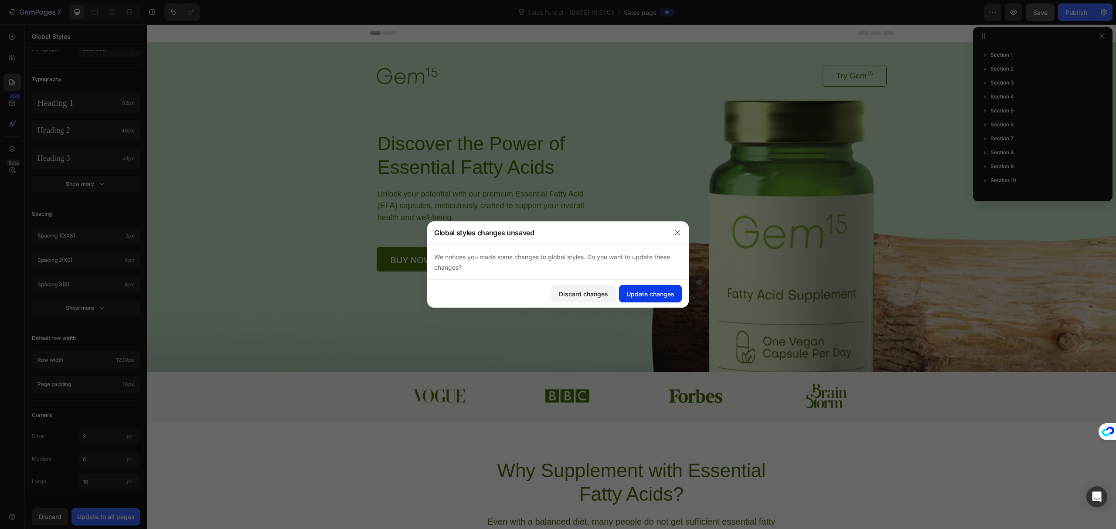
click at [656, 296] on div "Update changes" at bounding box center [651, 293] width 48 height 9
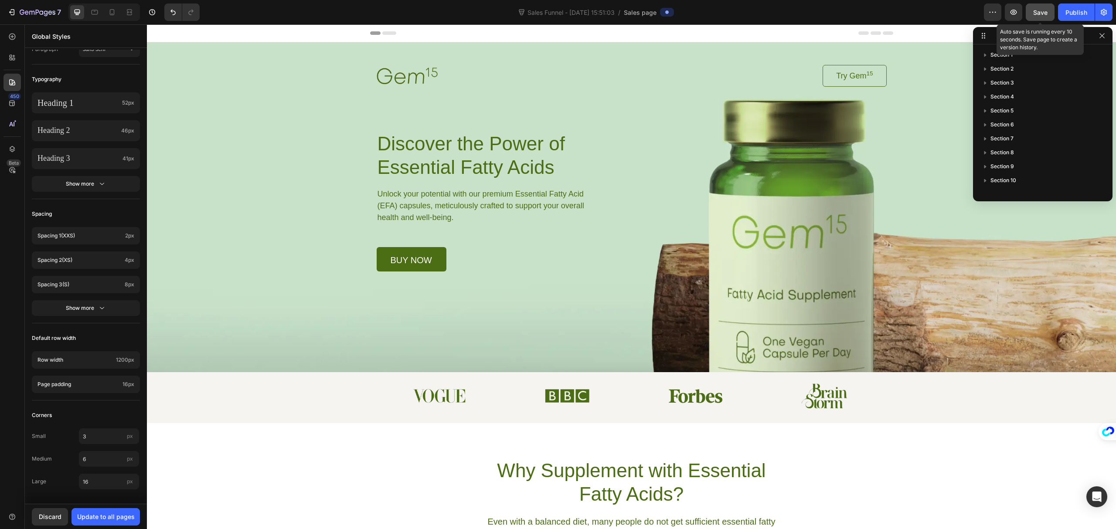
click at [1040, 9] on span "Save" at bounding box center [1040, 12] width 14 height 7
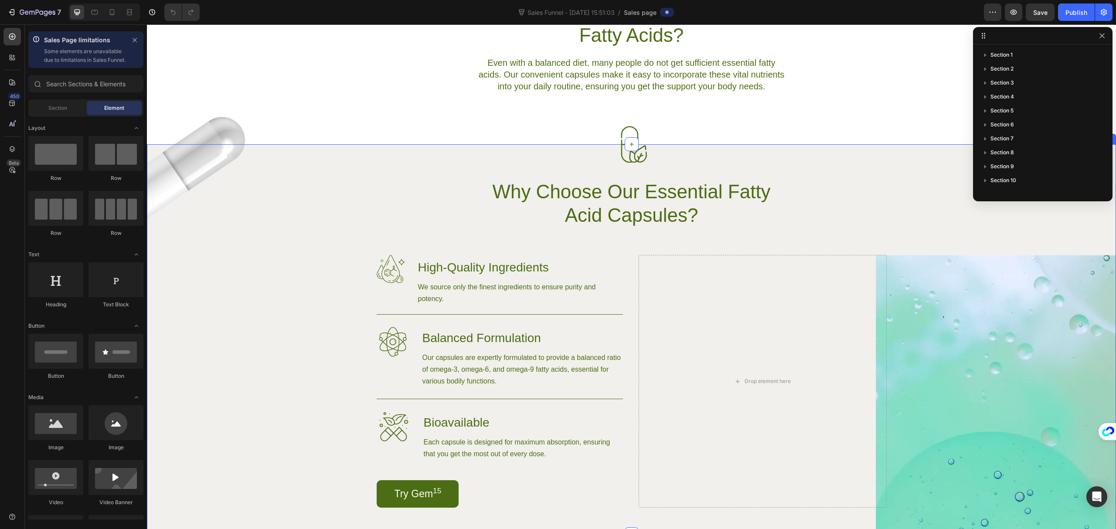
scroll to position [465, 0]
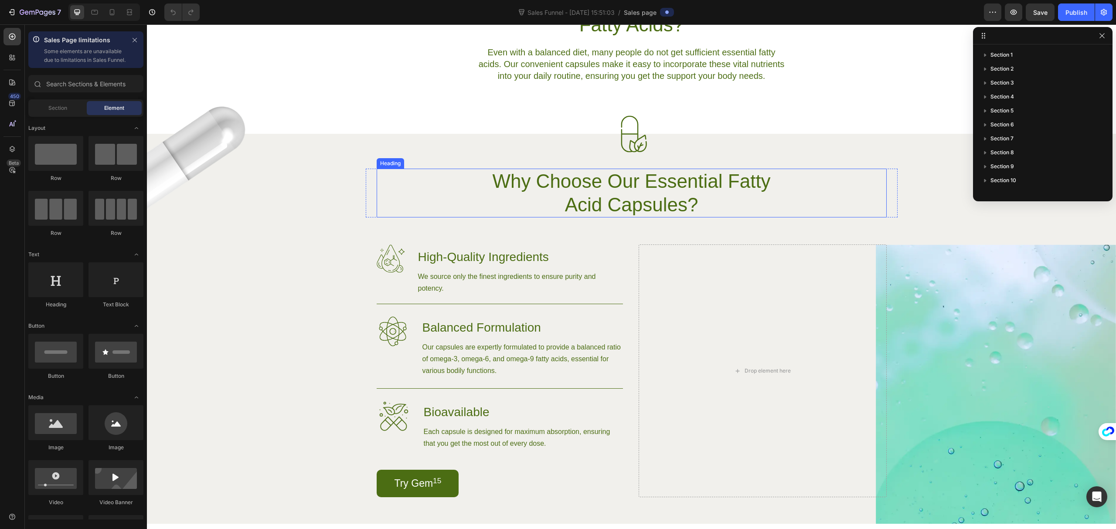
click at [393, 182] on div "Why Choose Our Essential Fatty Acid Capsules?" at bounding box center [632, 193] width 510 height 49
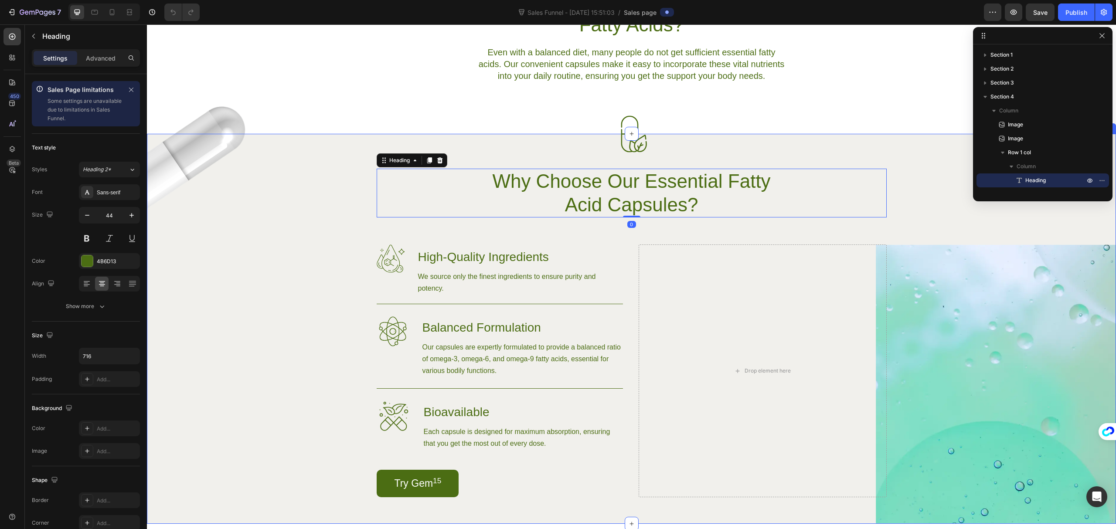
click at [333, 154] on div "Image Image Why Choose Our Essential Fatty Acid Capsules? Heading 0 Row Image H…" at bounding box center [631, 329] width 969 height 390
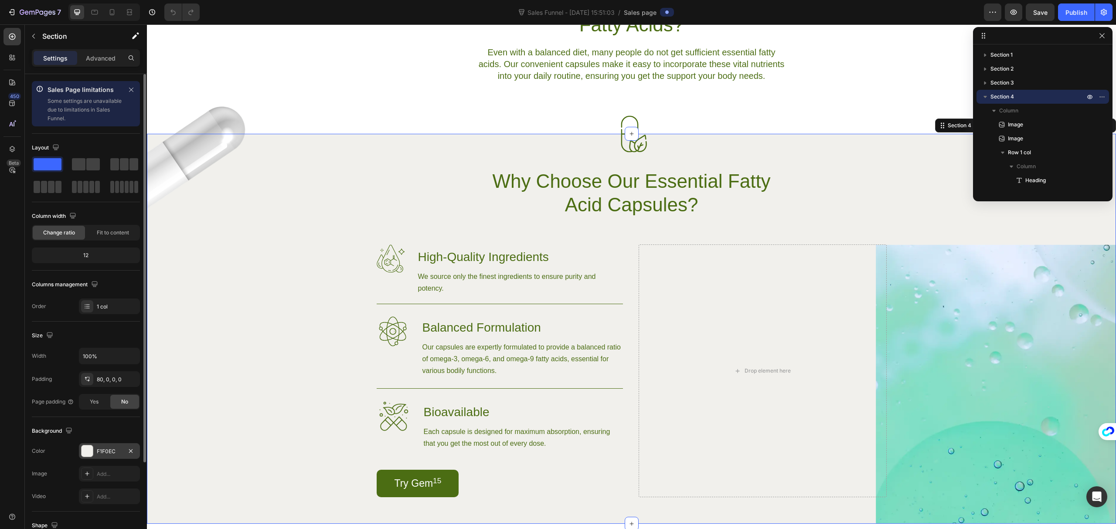
click at [105, 450] on div "F1F0EC" at bounding box center [109, 452] width 25 height 8
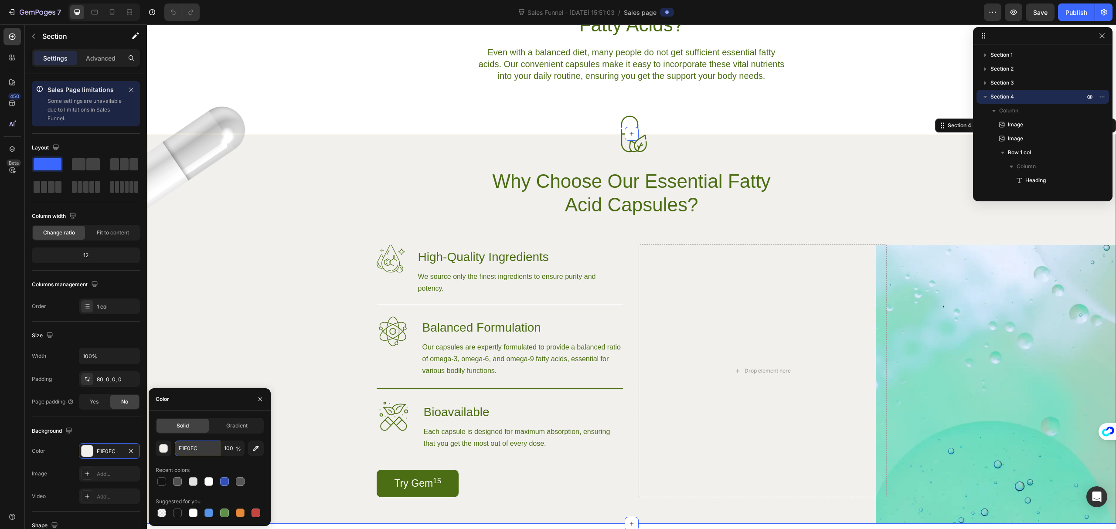
click at [201, 448] on input "F1F0EC" at bounding box center [197, 449] width 45 height 16
paste input "7F9FA"
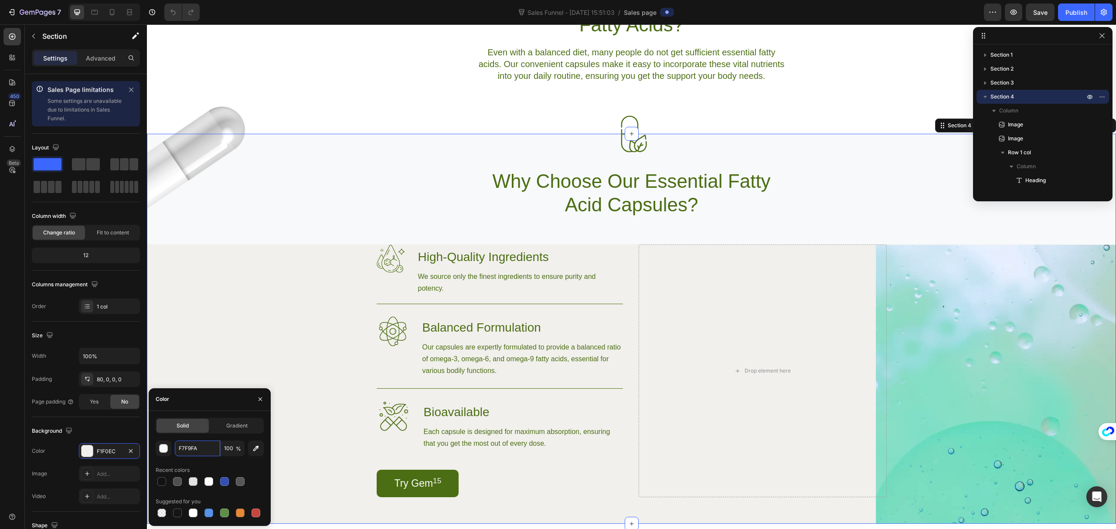
type input "F7F9FA"
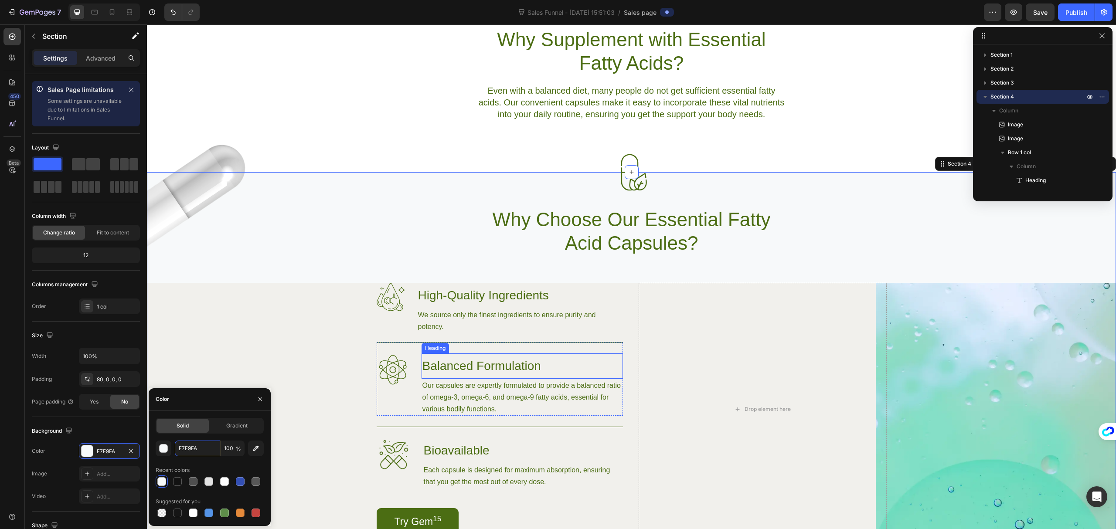
scroll to position [407, 0]
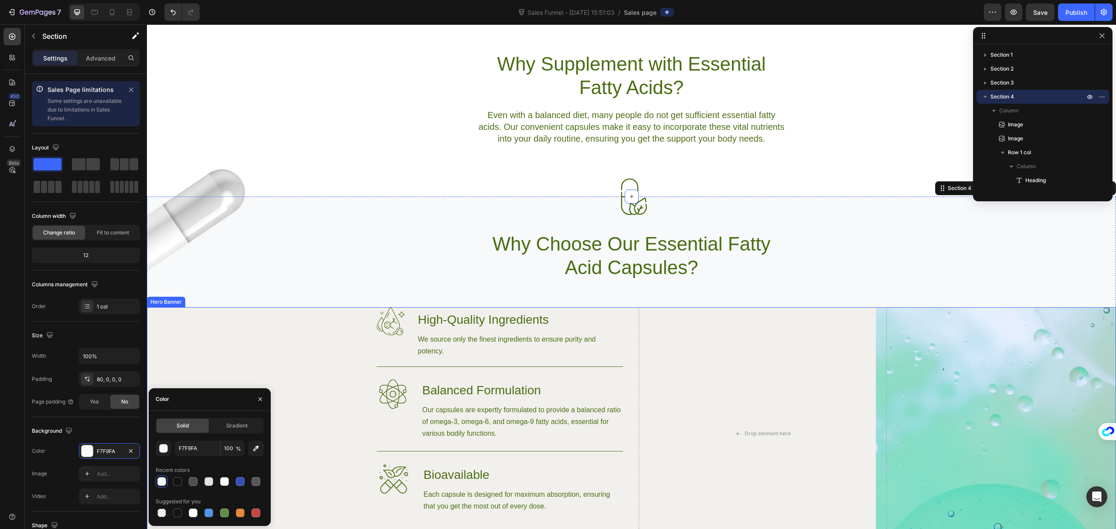
click at [307, 327] on div "Background Image" at bounding box center [631, 446] width 969 height 279
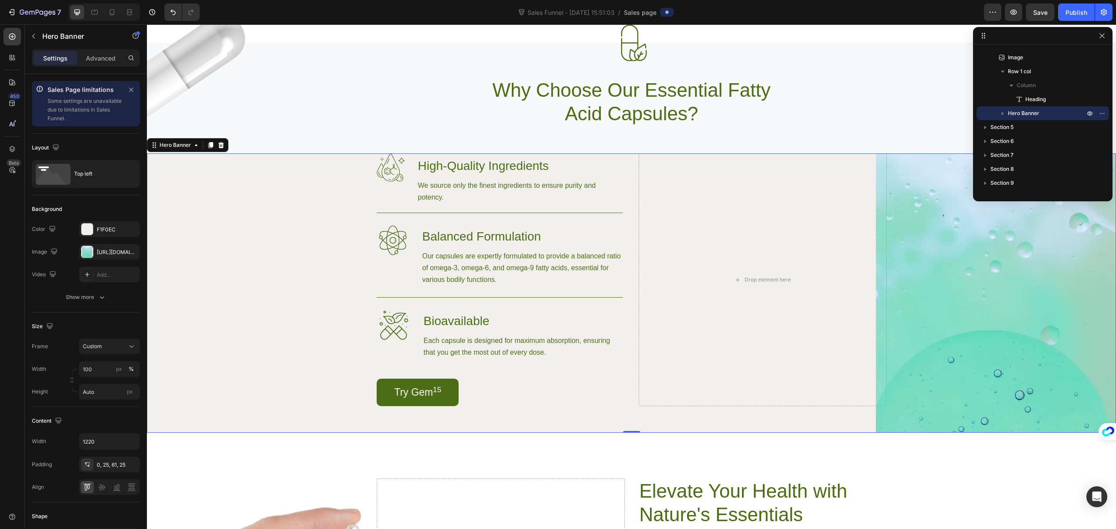
scroll to position [465, 0]
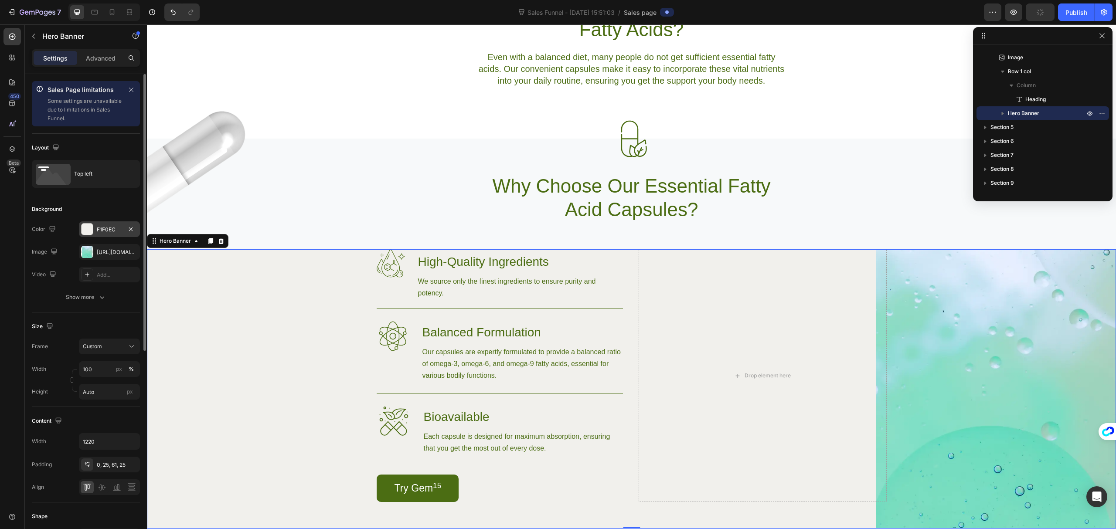
click at [111, 232] on div "F1F0EC" at bounding box center [109, 230] width 25 height 8
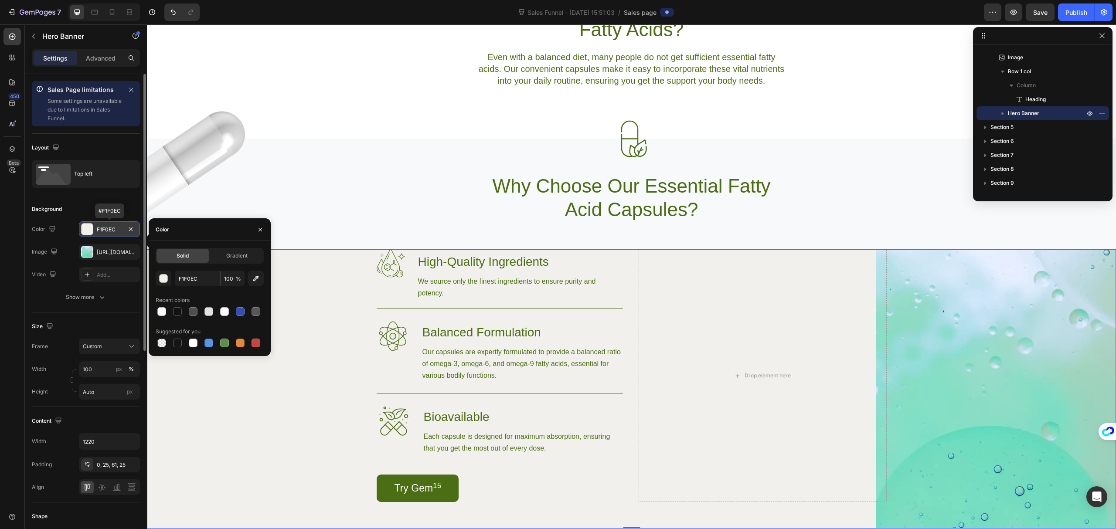
click at [110, 232] on div "F1F0EC" at bounding box center [109, 230] width 25 height 8
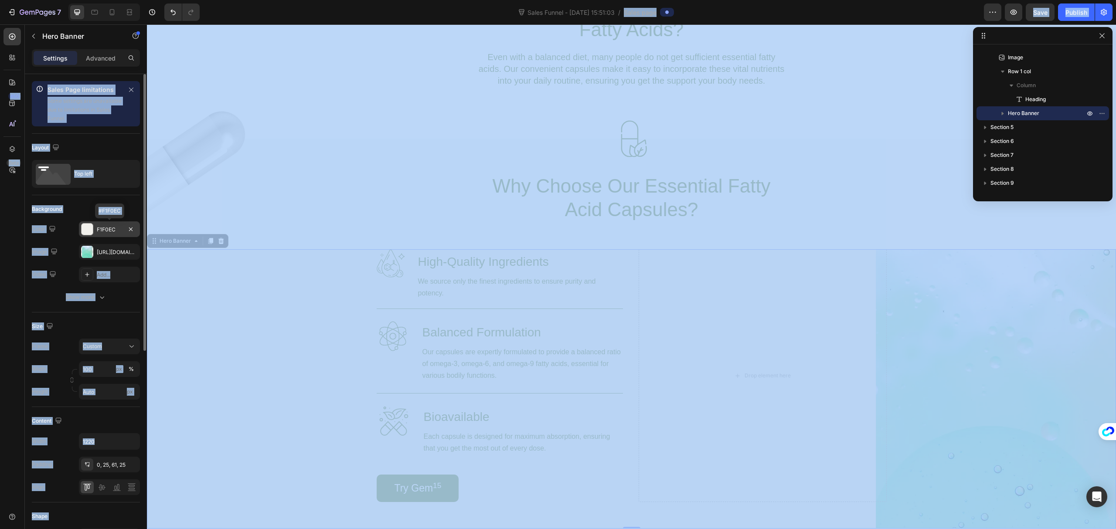
click at [110, 230] on div "F1F0EC" at bounding box center [109, 230] width 25 height 8
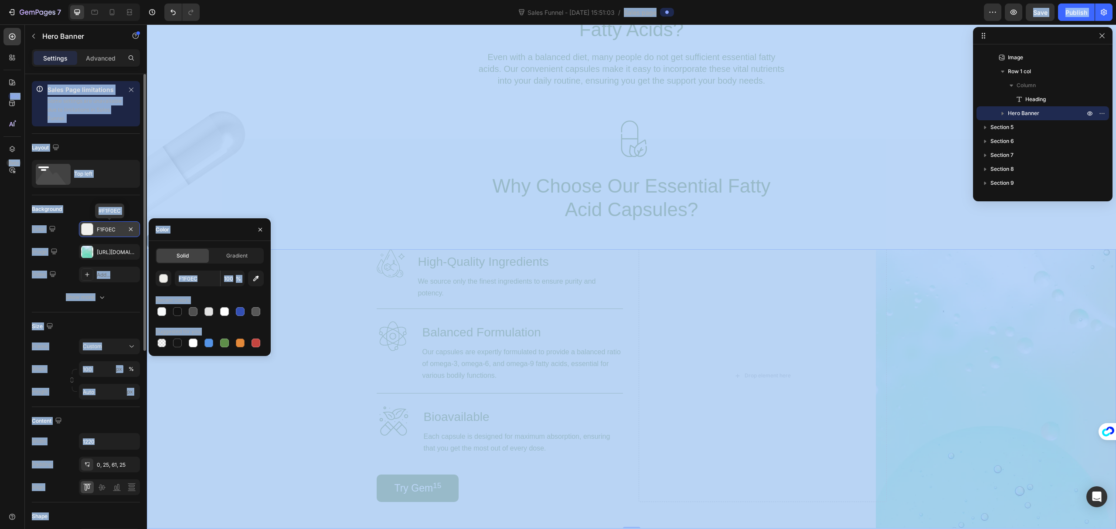
click at [114, 229] on div "F1F0EC" at bounding box center [109, 230] width 25 height 8
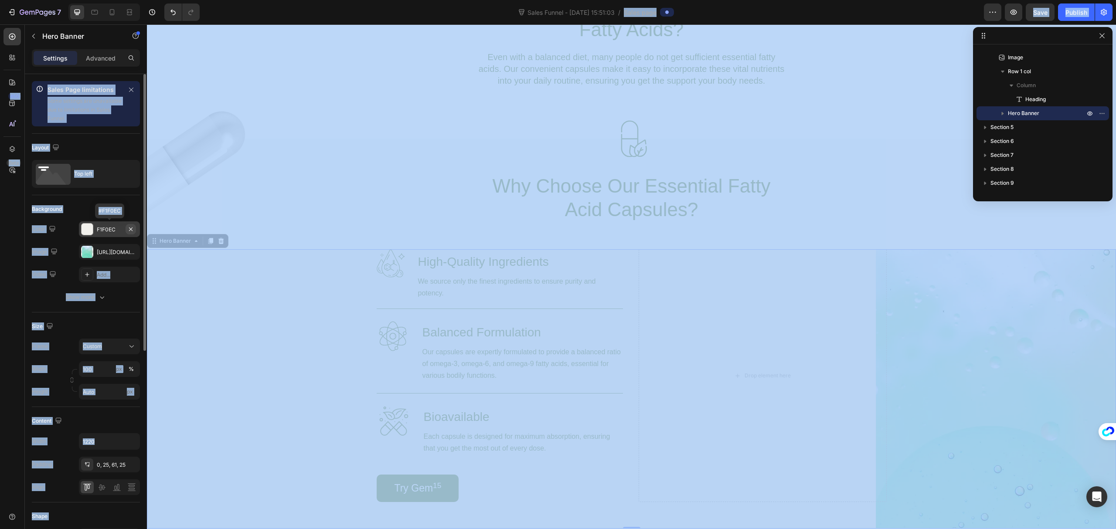
click at [127, 231] on icon "button" at bounding box center [130, 229] width 7 height 7
click at [114, 228] on div "Add..." at bounding box center [117, 230] width 41 height 8
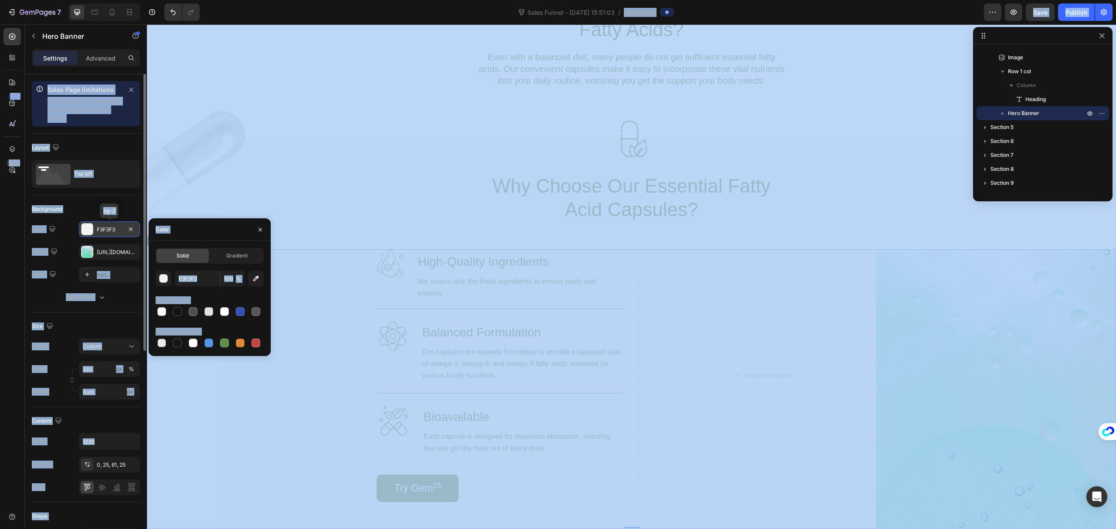
click at [101, 231] on div "F3F3F3" at bounding box center [109, 230] width 25 height 8
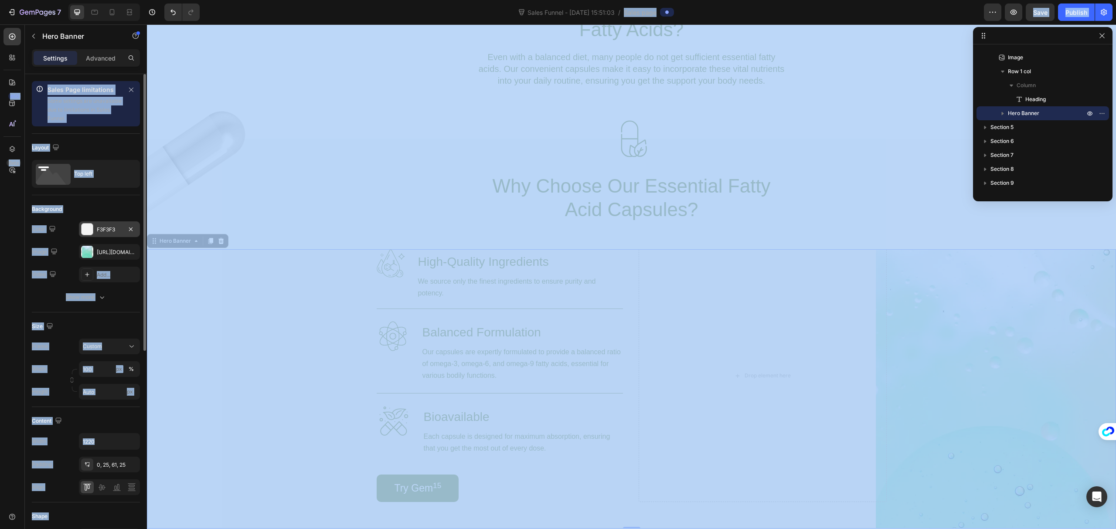
click at [110, 232] on div "F3F3F3" at bounding box center [109, 230] width 25 height 8
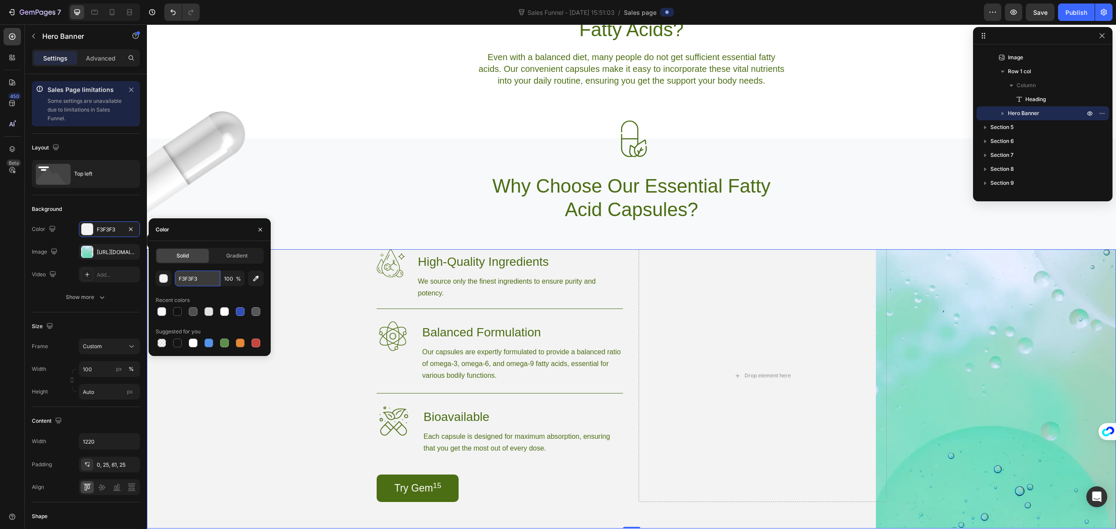
click at [203, 278] on input "F3F3F3" at bounding box center [197, 279] width 45 height 16
paste input "7F9FA"
type input "F7F9FA"
click at [259, 229] on icon "button" at bounding box center [260, 229] width 7 height 7
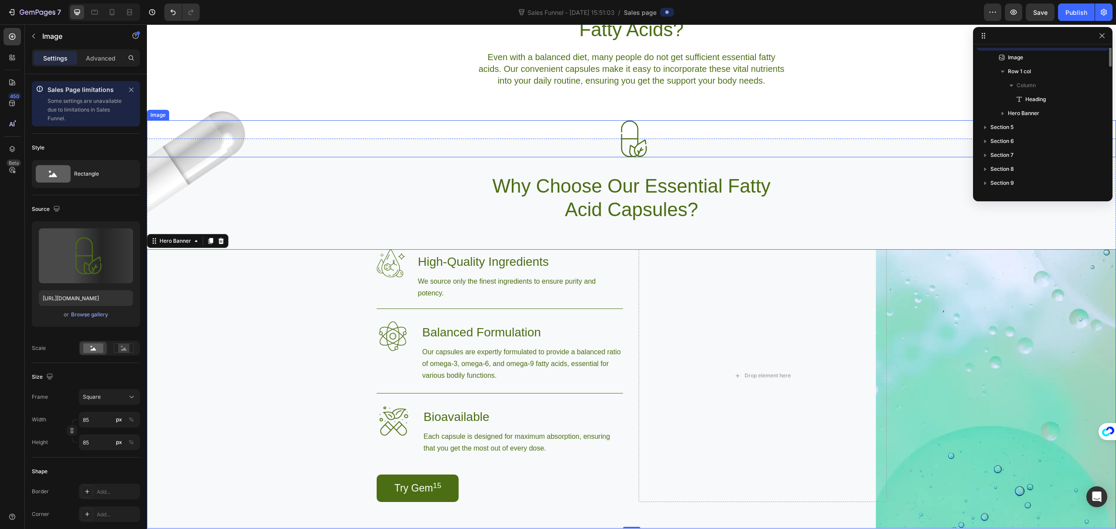
click at [400, 129] on div at bounding box center [631, 138] width 969 height 37
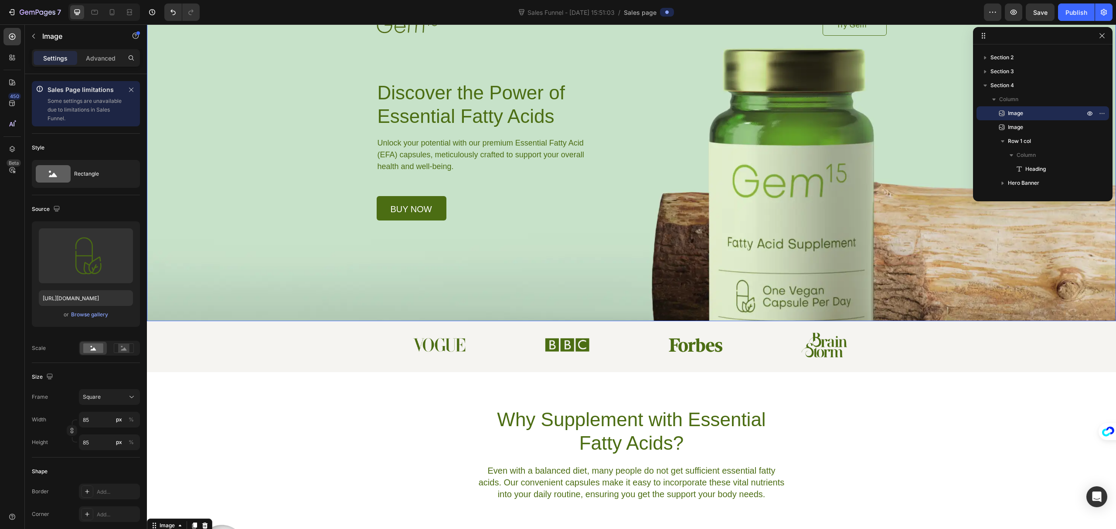
scroll to position [0, 0]
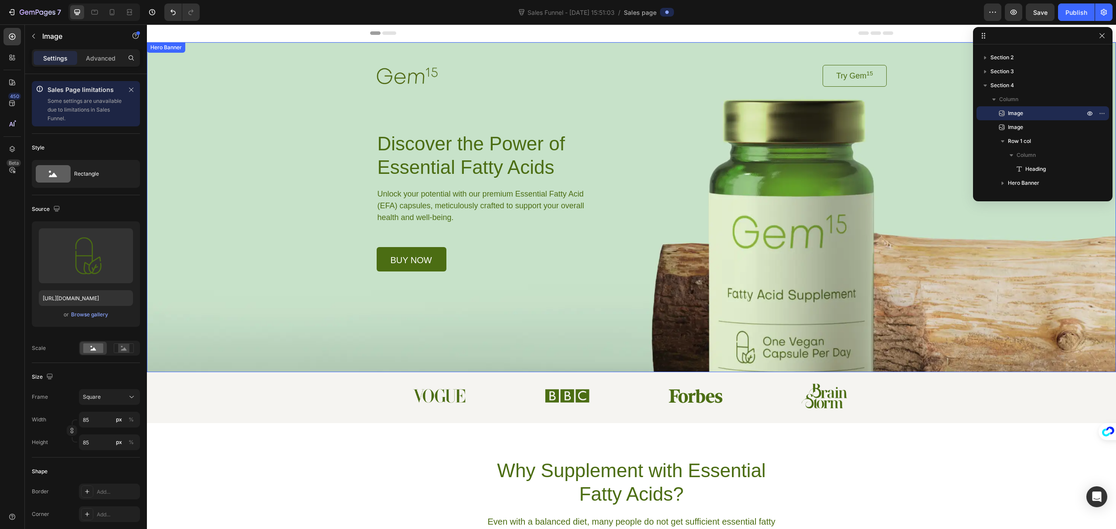
click at [786, 311] on div "Background Image" at bounding box center [631, 207] width 969 height 330
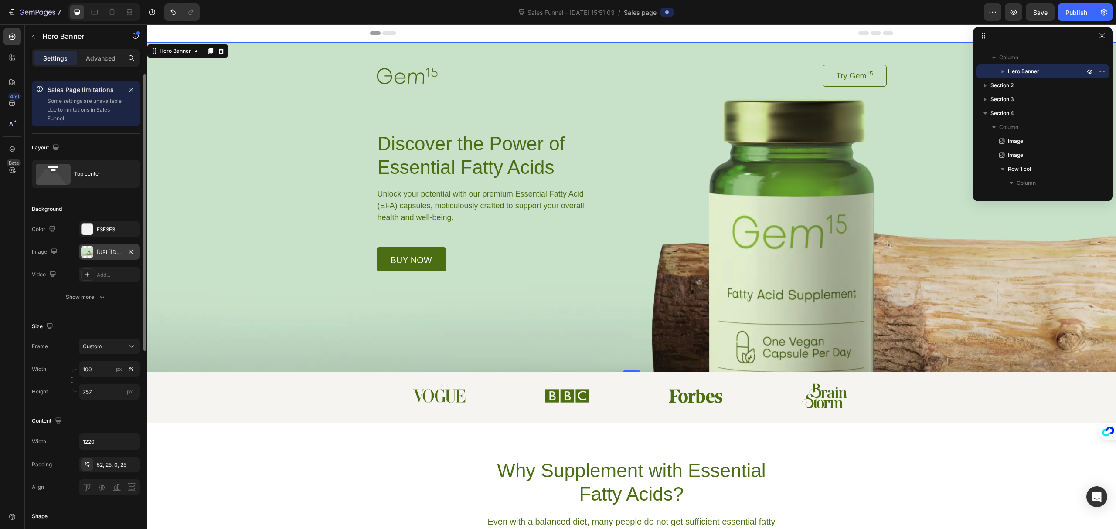
click at [86, 255] on div at bounding box center [87, 252] width 12 height 12
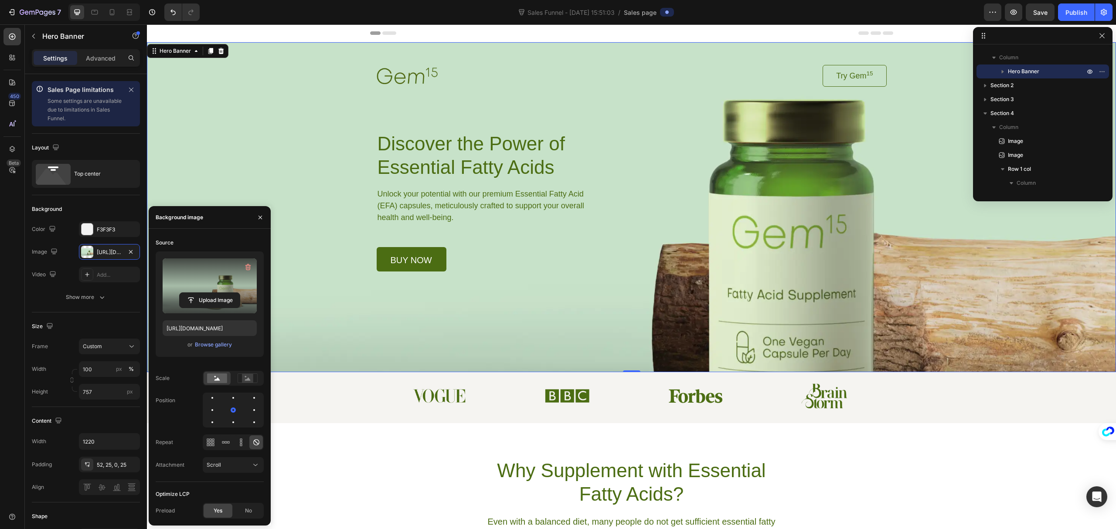
click at [197, 286] on label at bounding box center [210, 286] width 94 height 55
click at [197, 293] on input "file" at bounding box center [210, 300] width 60 height 15
click at [217, 330] on input "[URL][DOMAIN_NAME]" at bounding box center [210, 328] width 94 height 16
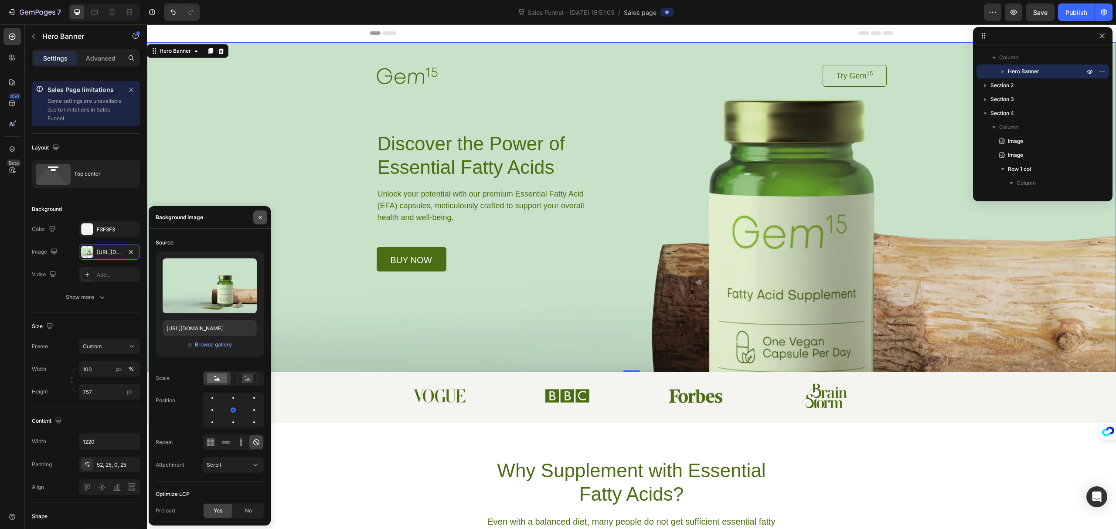
click at [254, 217] on button "button" at bounding box center [260, 218] width 14 height 14
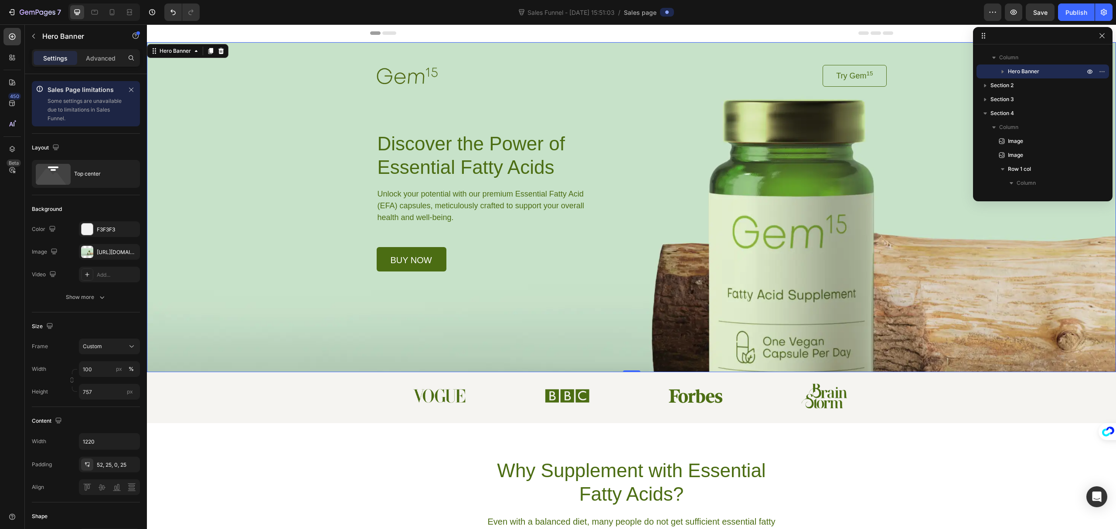
click at [917, 281] on div "Background Image" at bounding box center [631, 207] width 969 height 330
